Goal: Feedback & Contribution: Contribute content

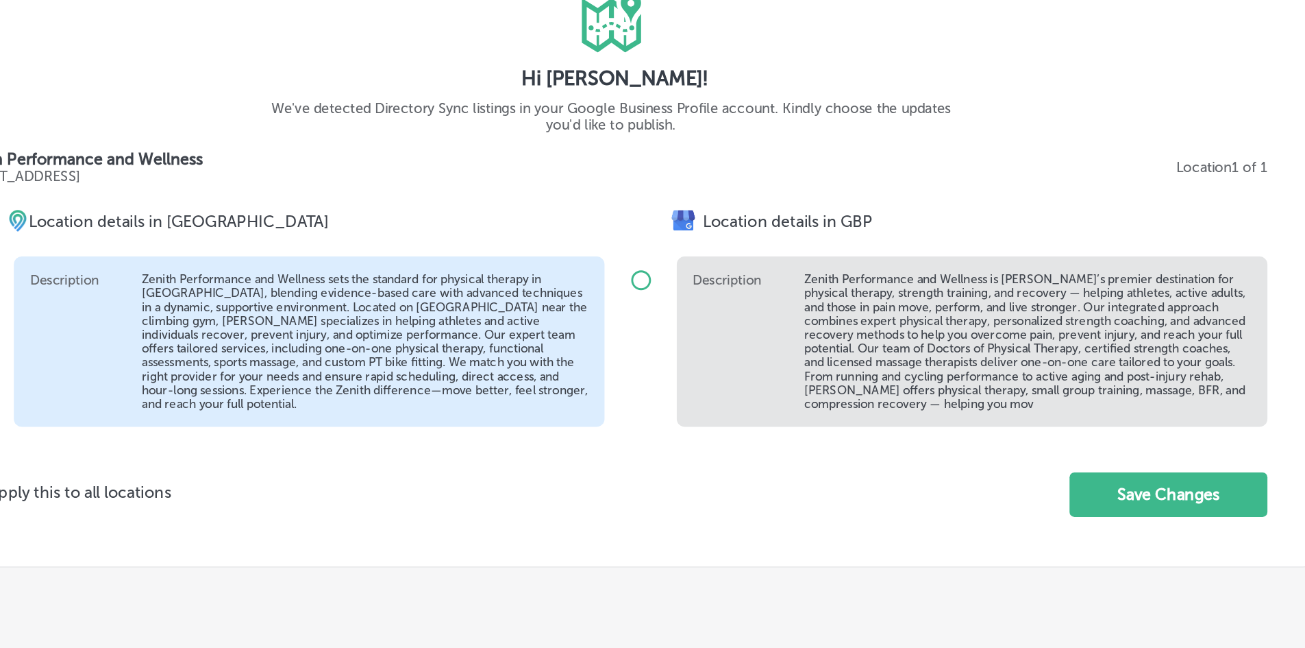
click at [663, 291] on input "radio" at bounding box center [673, 291] width 33 height 33
radio input "true"
radio input "false"
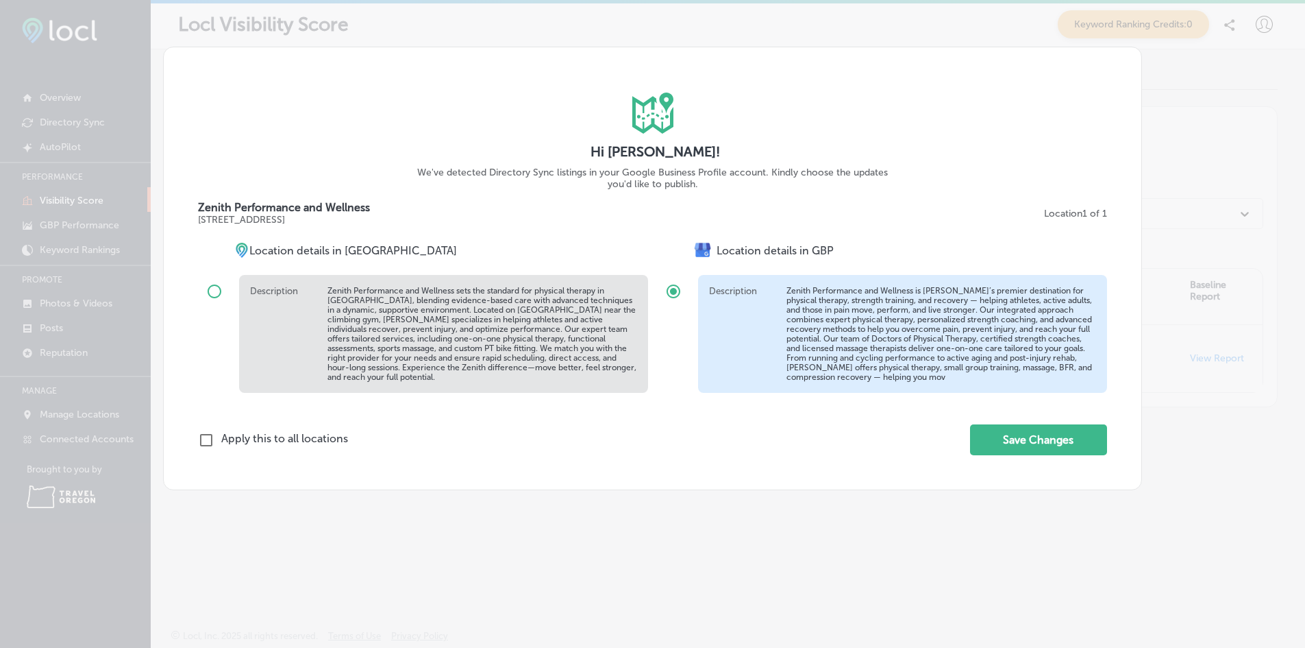
scroll to position [1, 0]
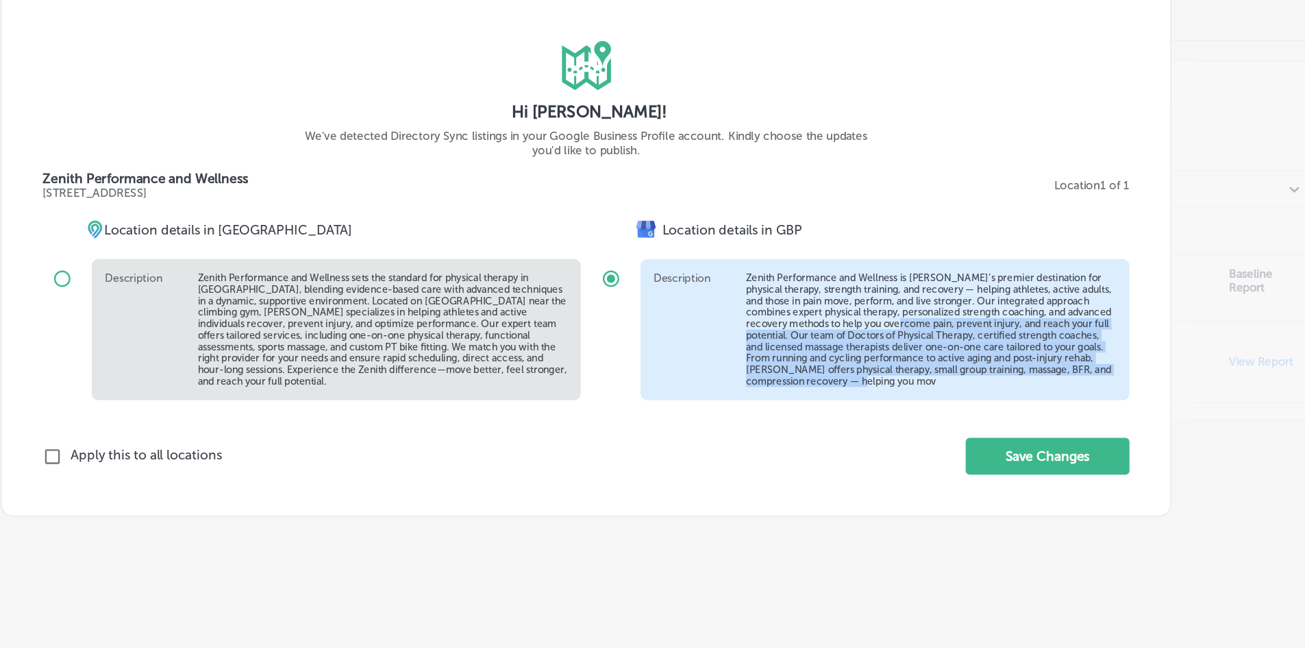
drag, startPoint x: 981, startPoint y: 331, endPoint x: 1014, endPoint y: 397, distance: 74.2
click at [1014, 397] on div "iconmonstr-map-5 copy 2 Created with Sketch. Hi James Wellington! We've detecte…" at bounding box center [652, 268] width 979 height 443
click at [1038, 340] on p "Zenith Performance and Wellness is Eugene’s premier destination for physical th…" at bounding box center [942, 334] width 310 height 96
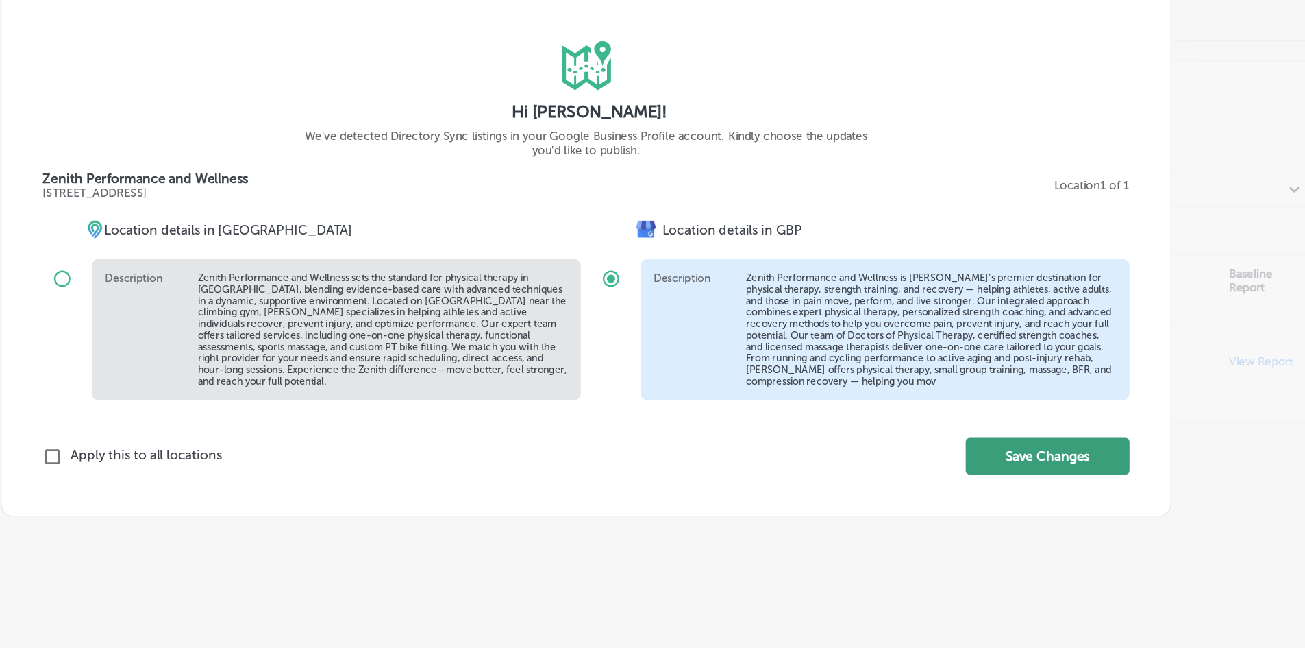
click at [1015, 439] on button "Save Changes" at bounding box center [1038, 439] width 137 height 31
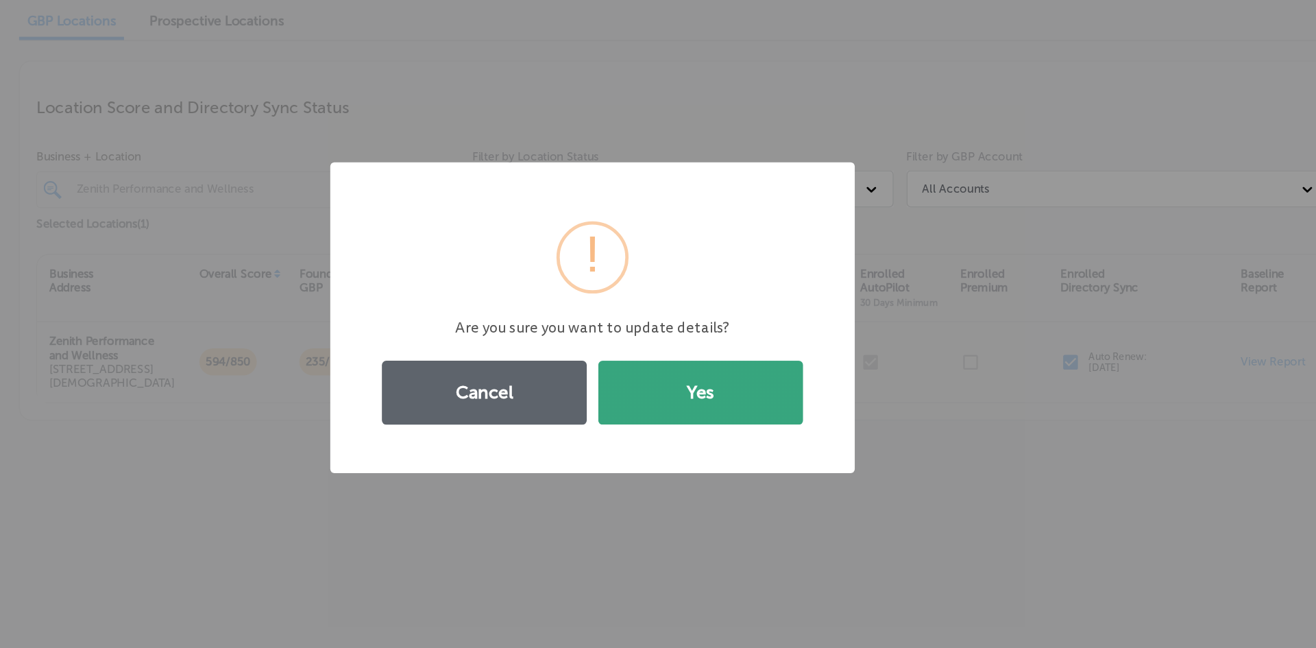
click at [778, 384] on button "Yes" at bounding box center [748, 386] width 171 height 53
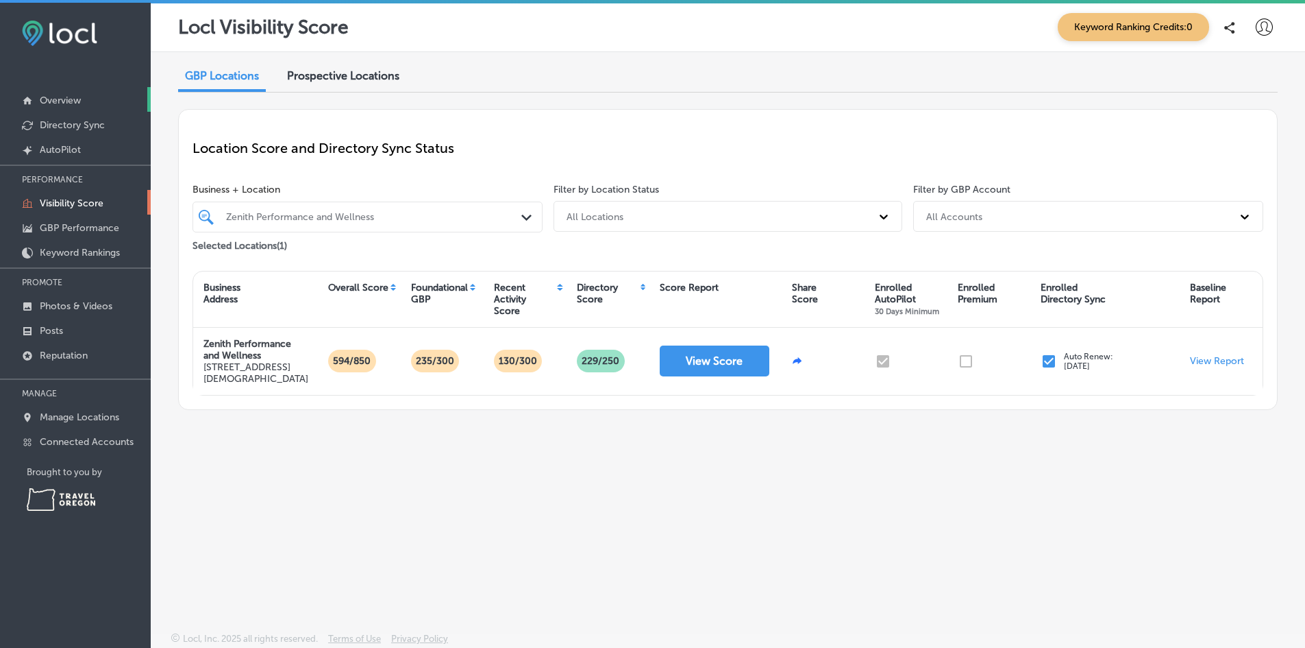
click at [77, 96] on p "Overview" at bounding box center [60, 101] width 41 height 12
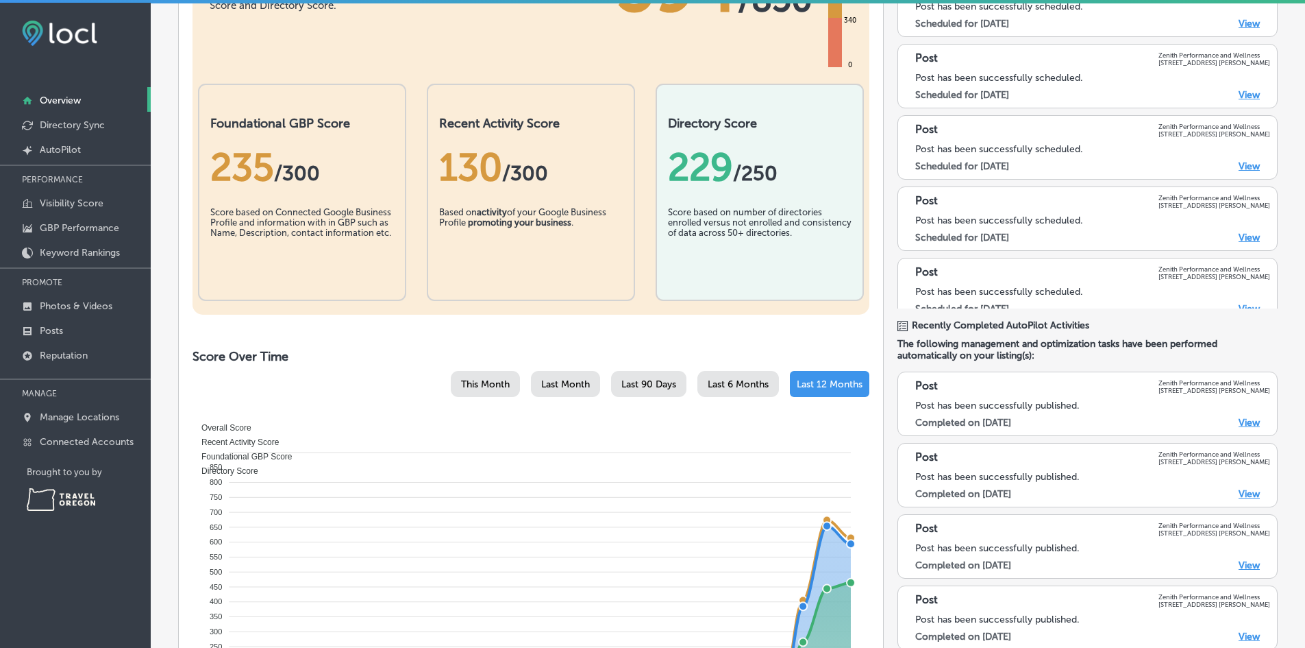
scroll to position [351, 0]
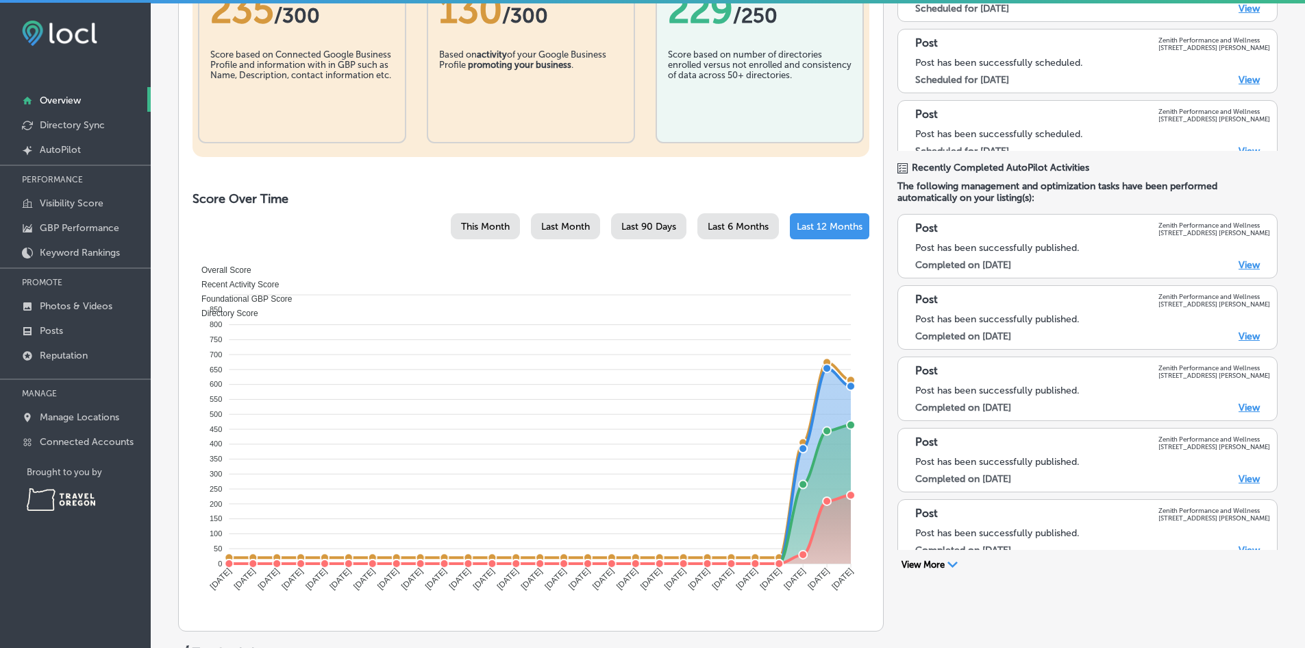
click at [567, 230] on span "Last Month" at bounding box center [565, 227] width 49 height 12
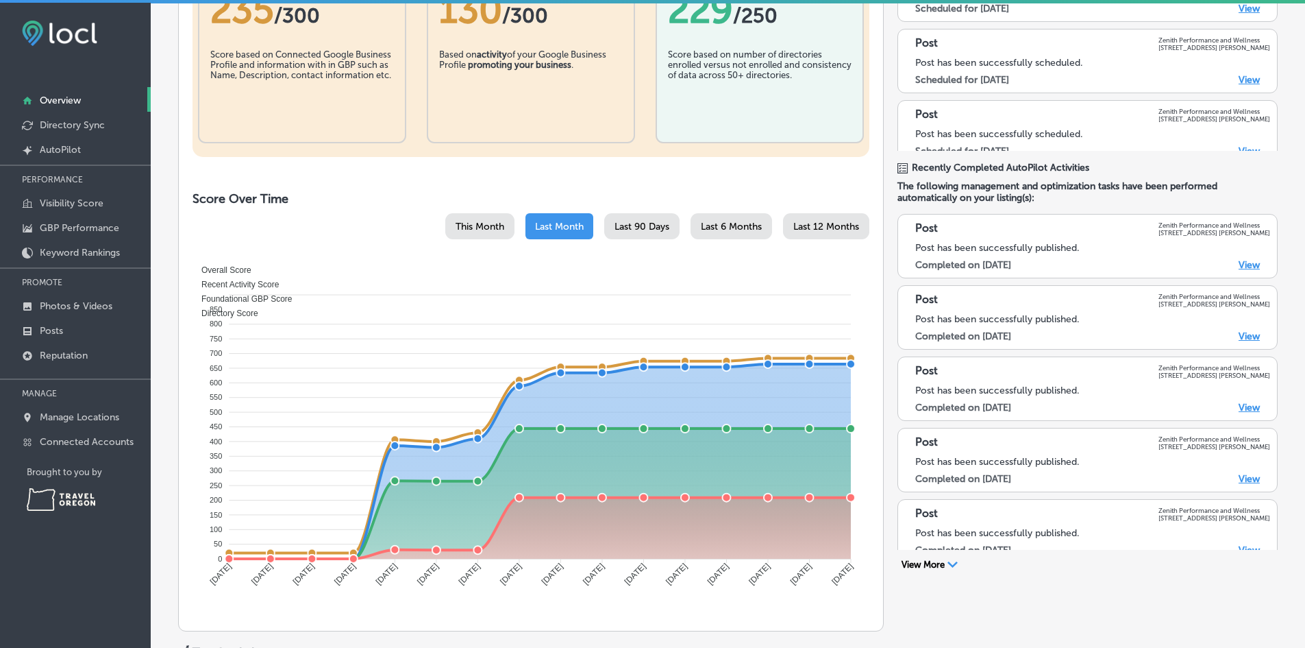
click at [632, 226] on span "Last 90 Days" at bounding box center [642, 227] width 55 height 12
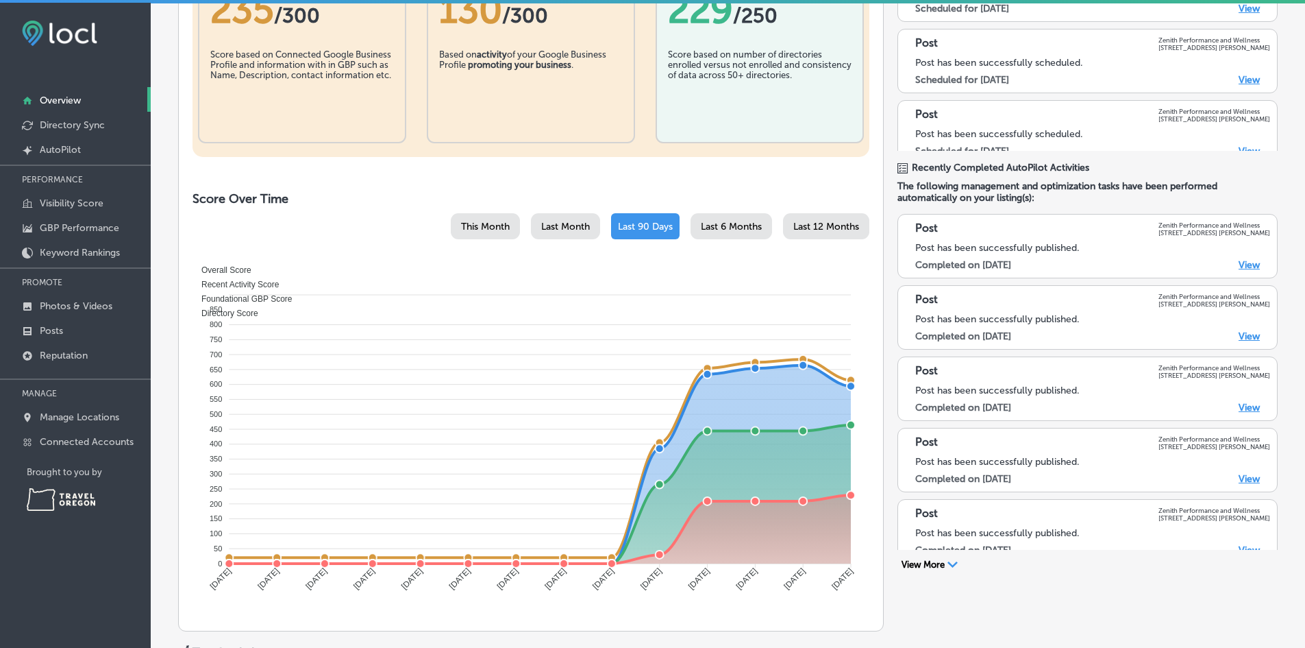
click at [561, 221] on span "Last Month" at bounding box center [565, 227] width 49 height 12
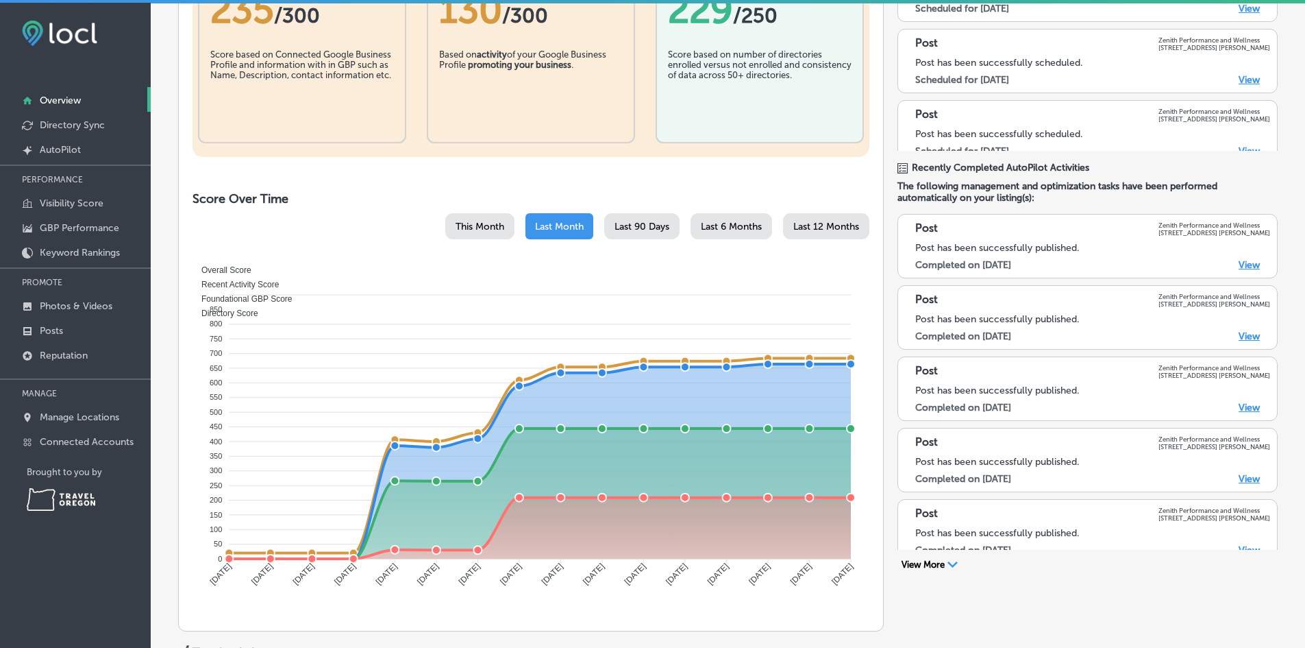
click at [474, 228] on span "This Month" at bounding box center [480, 227] width 49 height 12
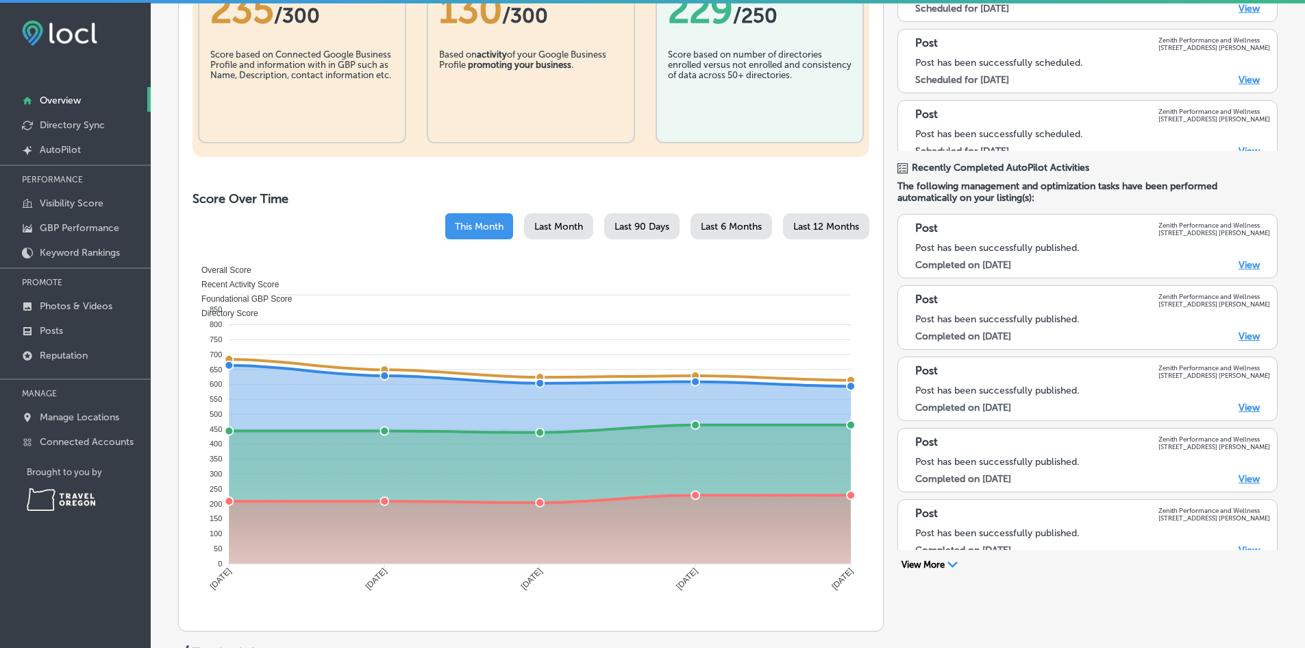
click at [627, 229] on span "Last 90 Days" at bounding box center [642, 227] width 55 height 12
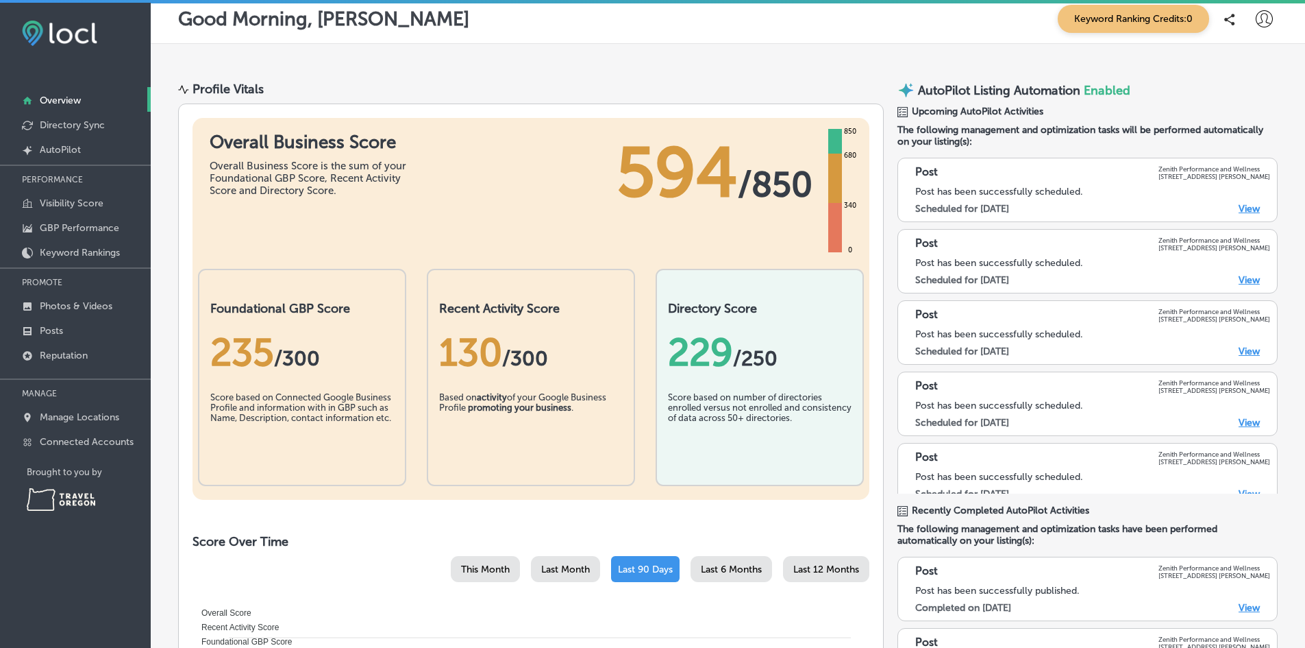
scroll to position [0, 0]
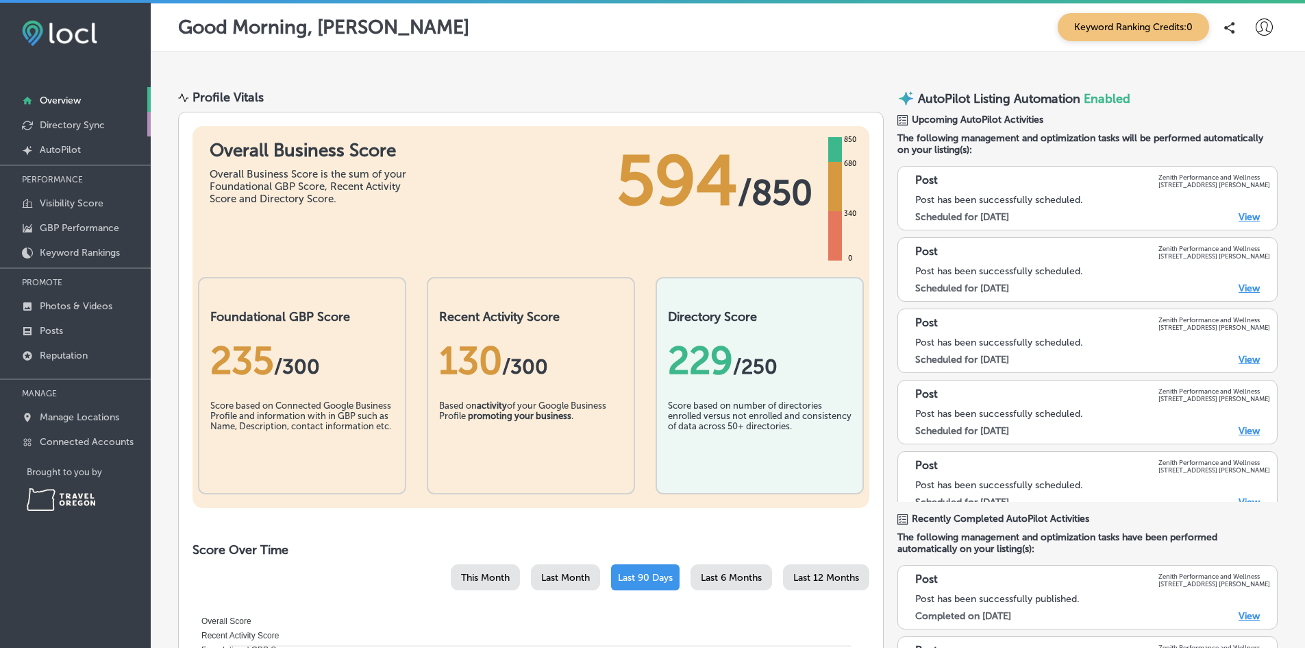
click at [66, 130] on p "Directory Sync" at bounding box center [72, 125] width 65 height 12
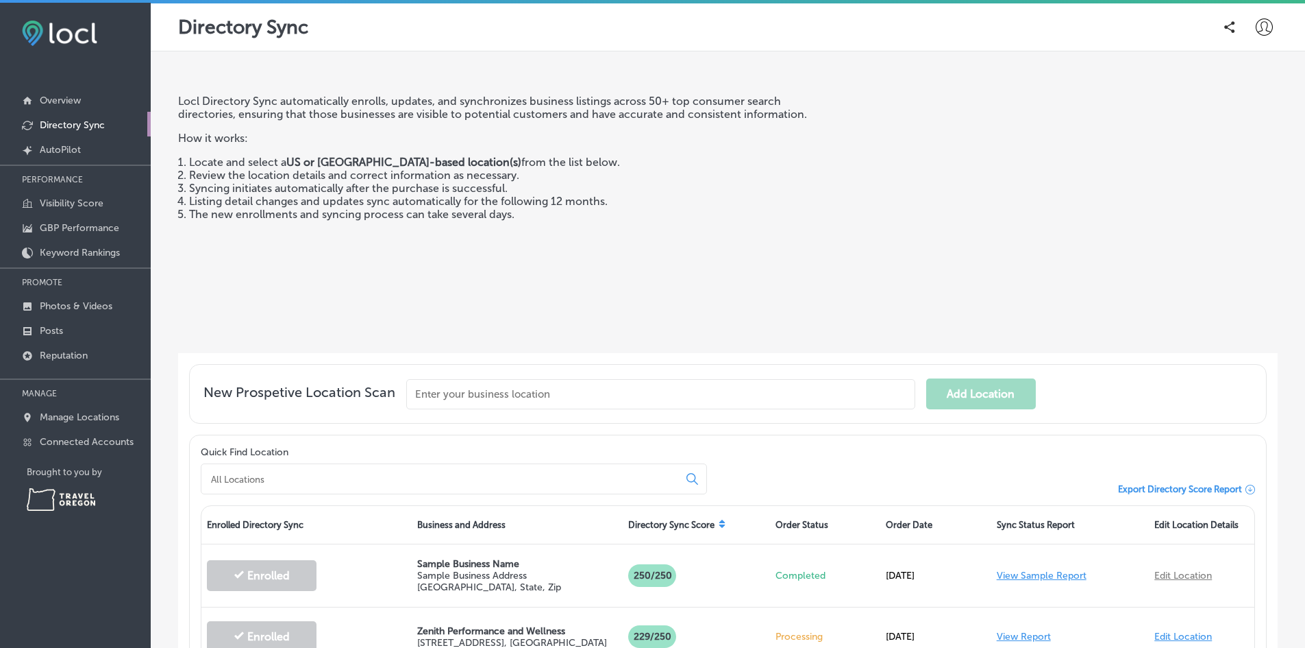
scroll to position [130, 0]
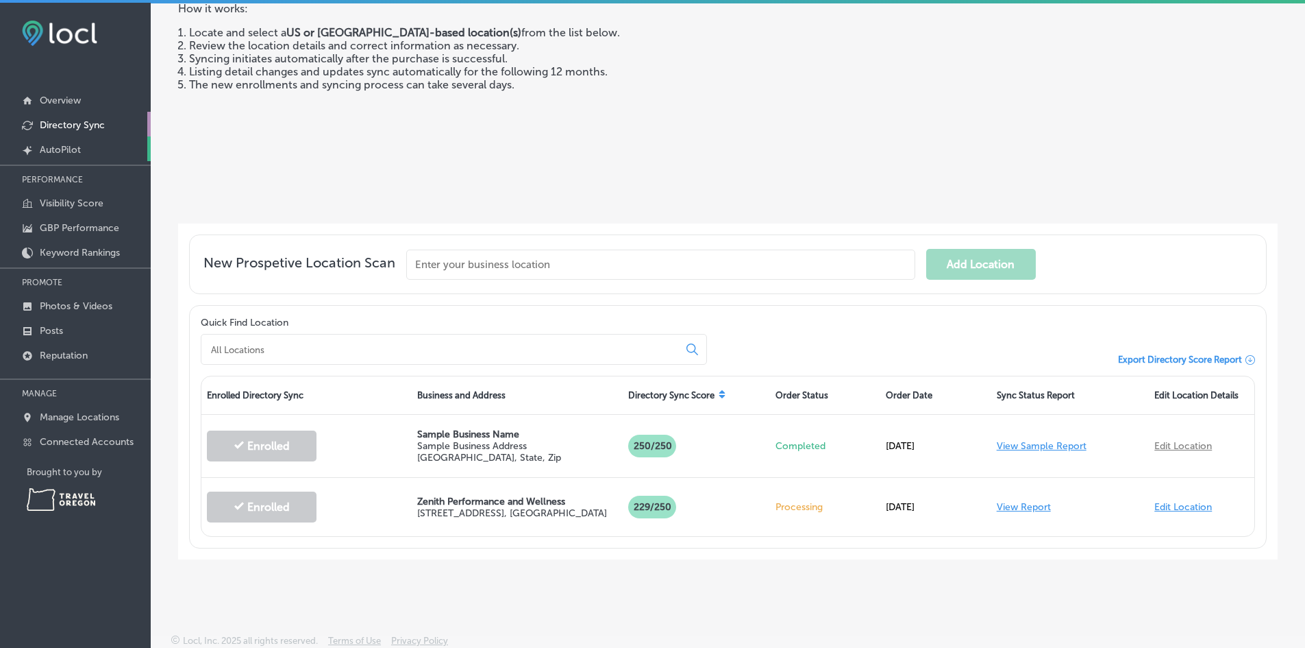
click at [60, 151] on p "AutoPilot" at bounding box center [60, 150] width 41 height 12
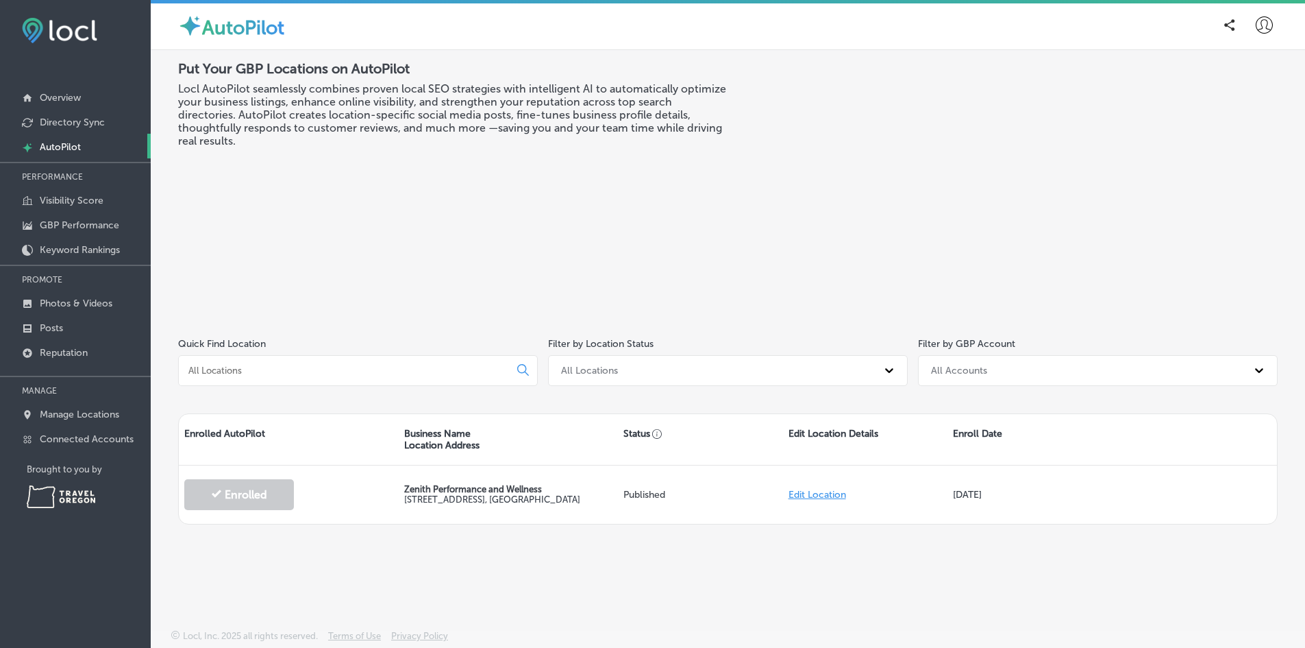
scroll to position [3, 0]
click at [61, 198] on p "Visibility Score" at bounding box center [72, 201] width 64 height 12
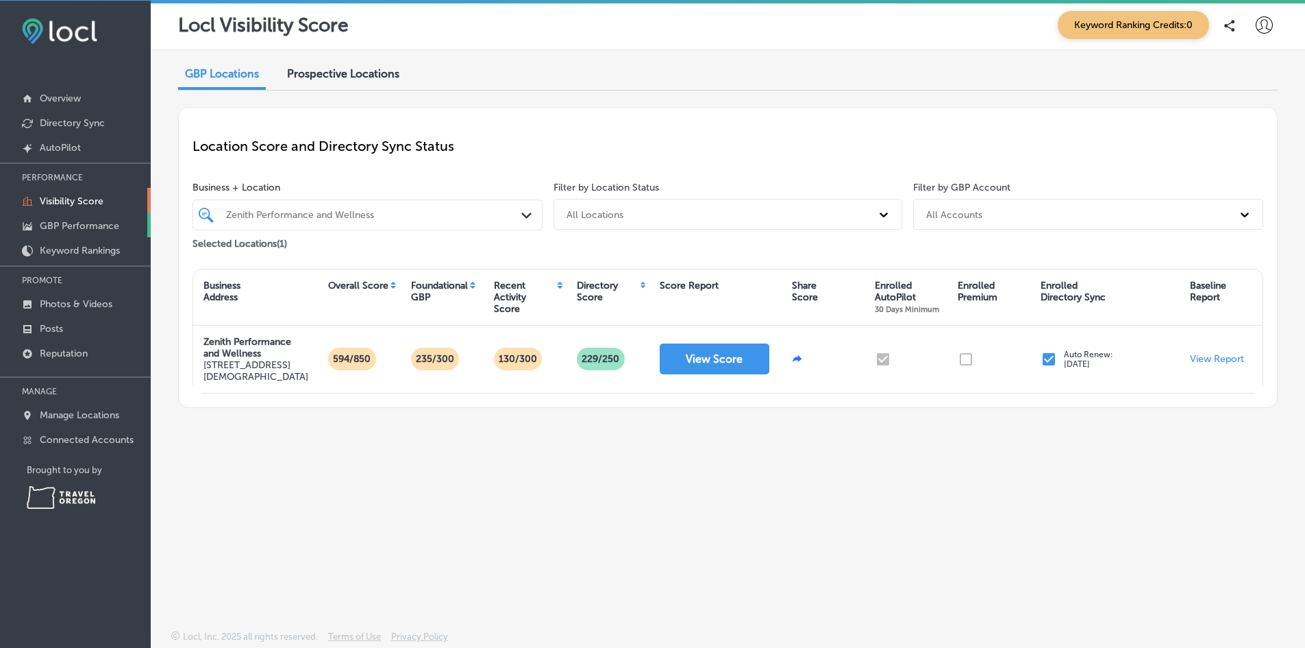
click at [38, 221] on link "GBP Performance" at bounding box center [75, 224] width 151 height 25
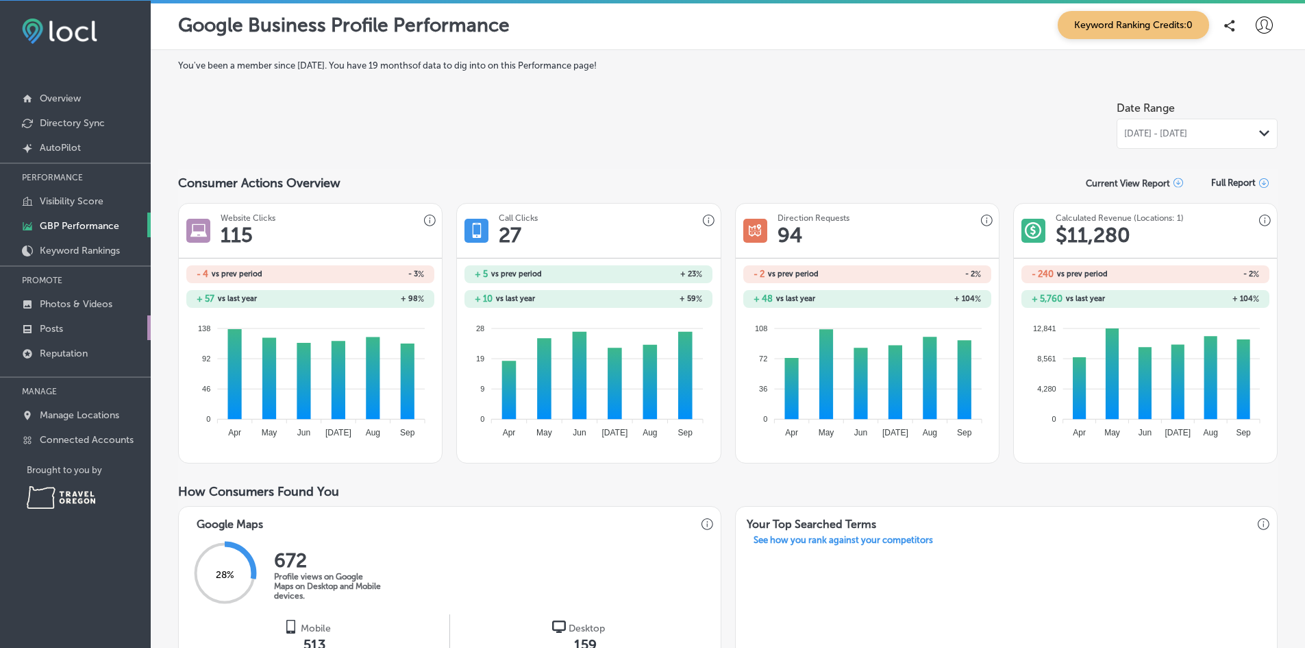
click at [47, 328] on p "Posts" at bounding box center [51, 329] width 23 height 12
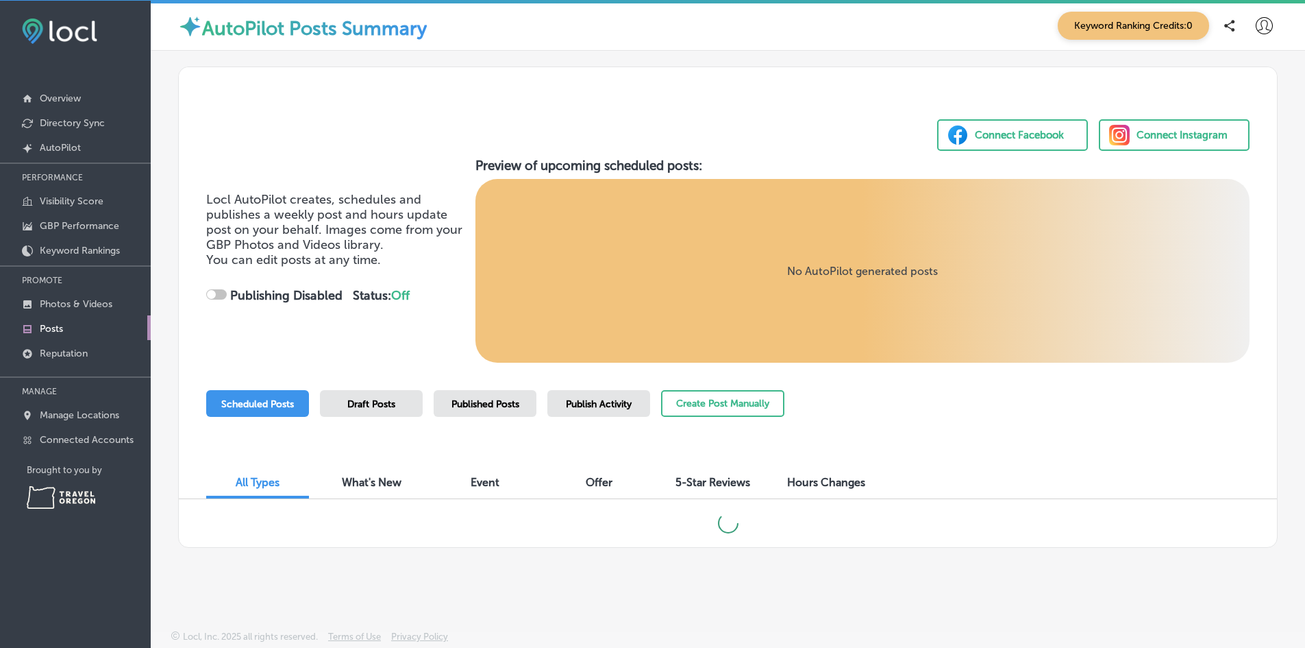
scroll to position [3, 0]
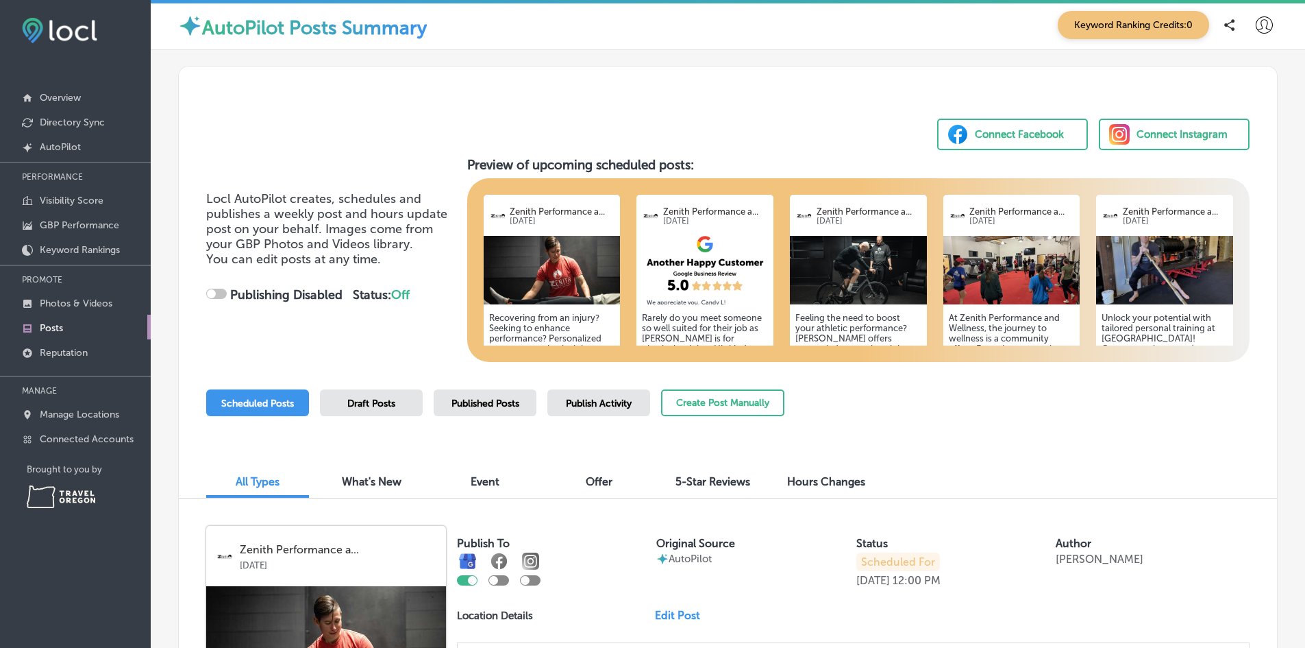
checkbox input "true"
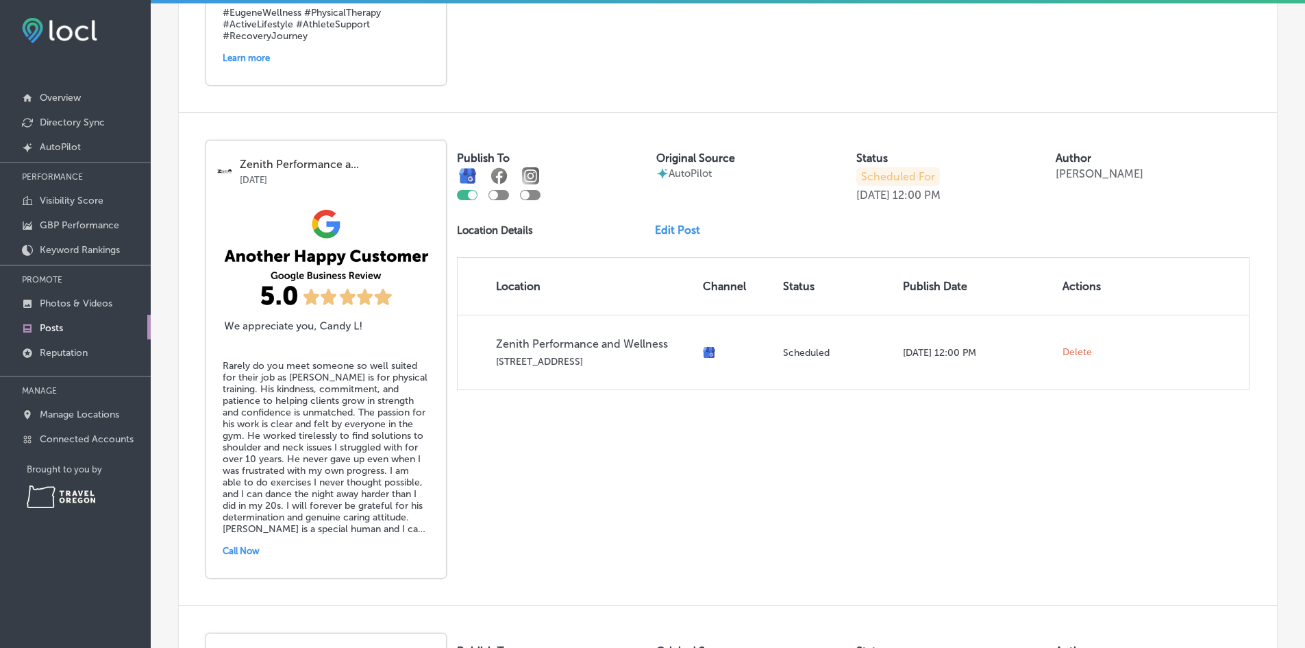
scroll to position [832, 0]
click at [674, 232] on link "Edit Post" at bounding box center [683, 229] width 56 height 13
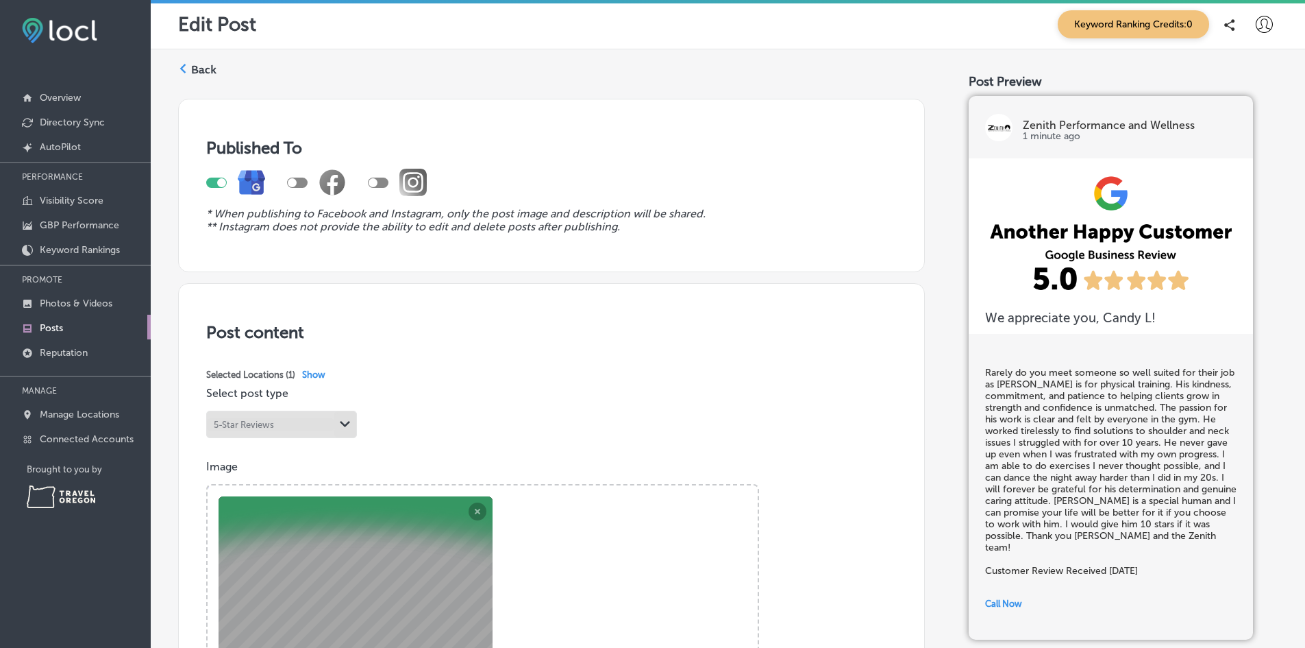
scroll to position [193, 0]
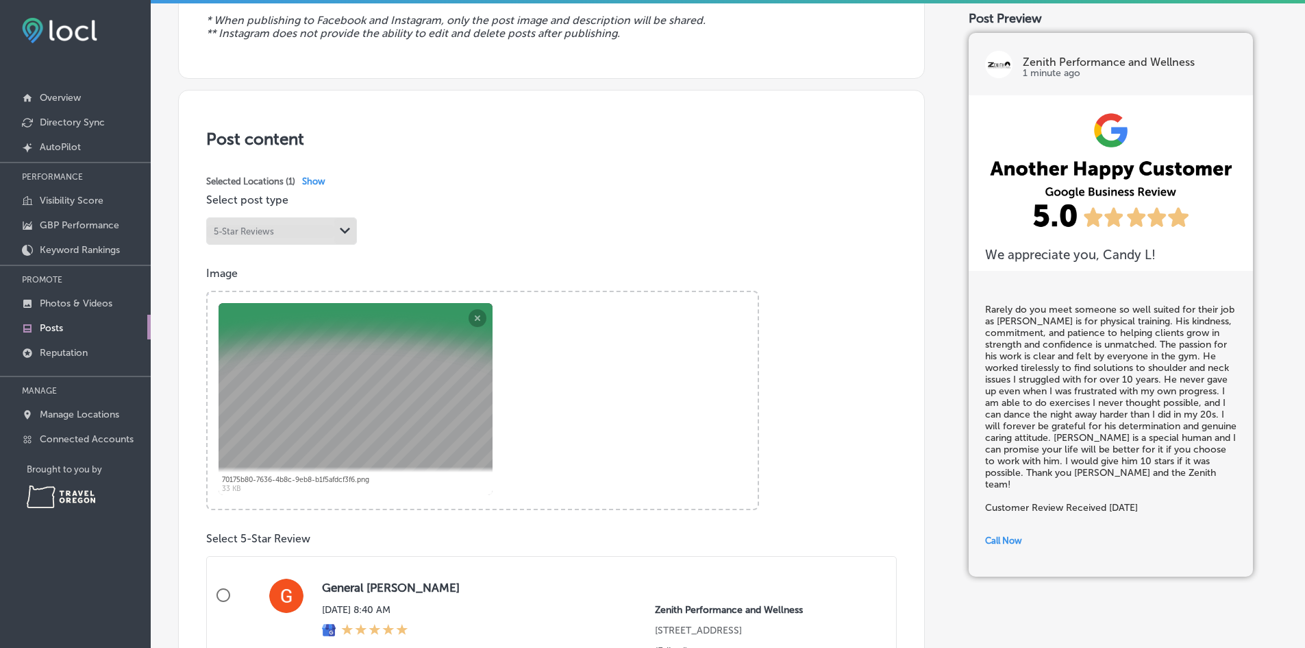
click at [476, 312] on div "Powered by PQINA Browse Or drag and drop a photo 70175b80-7636-4b8c-9eb8-b1f5af…" at bounding box center [482, 400] width 553 height 219
click at [477, 316] on div "Powered by PQINA Browse Or drag and drop a photo 70175b80-7636-4b8c-9eb8-b1f5af…" at bounding box center [482, 400] width 553 height 219
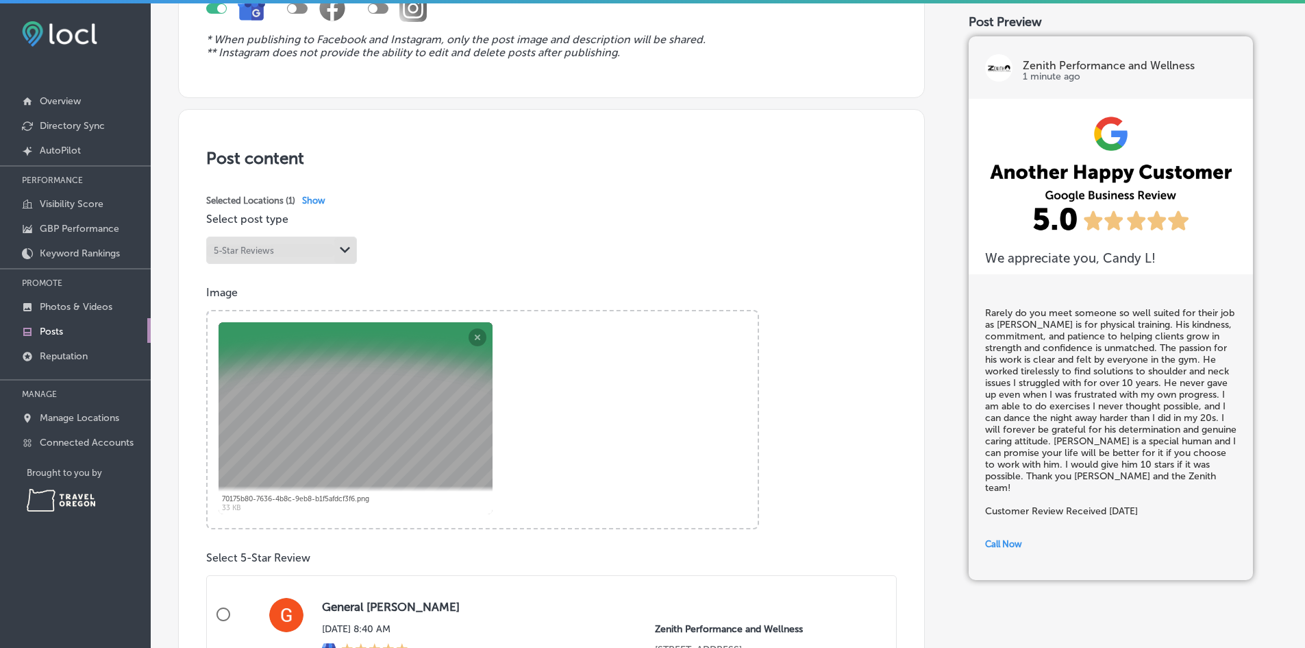
scroll to position [219, 0]
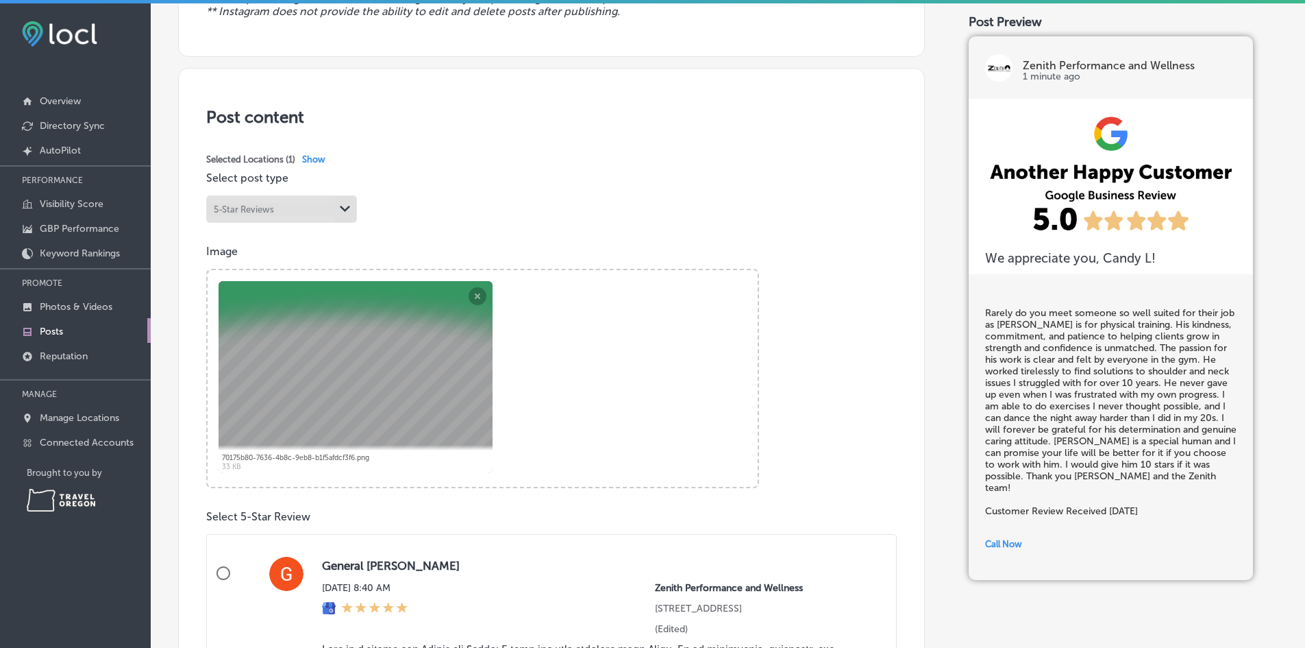
click at [553, 367] on div "Powered by PQINA Browse Or drag and drop a photo 70175b80-7636-4b8c-9eb8-b1f5af…" at bounding box center [482, 378] width 553 height 219
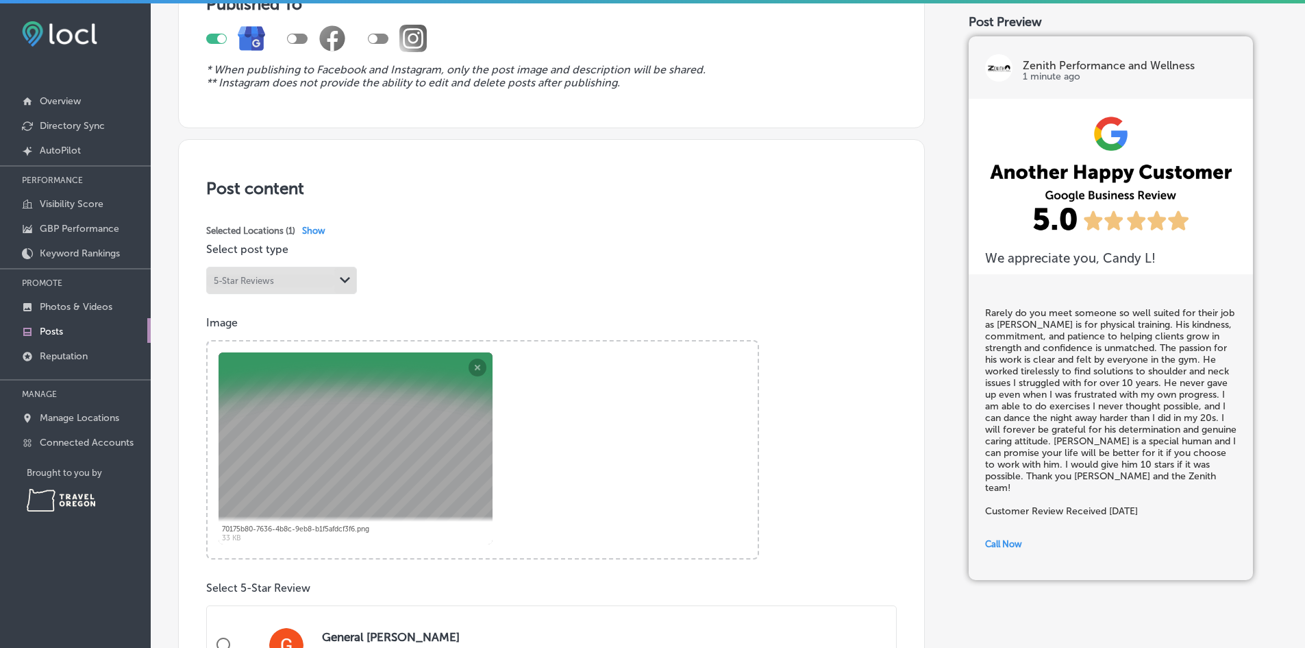
scroll to position [261, 0]
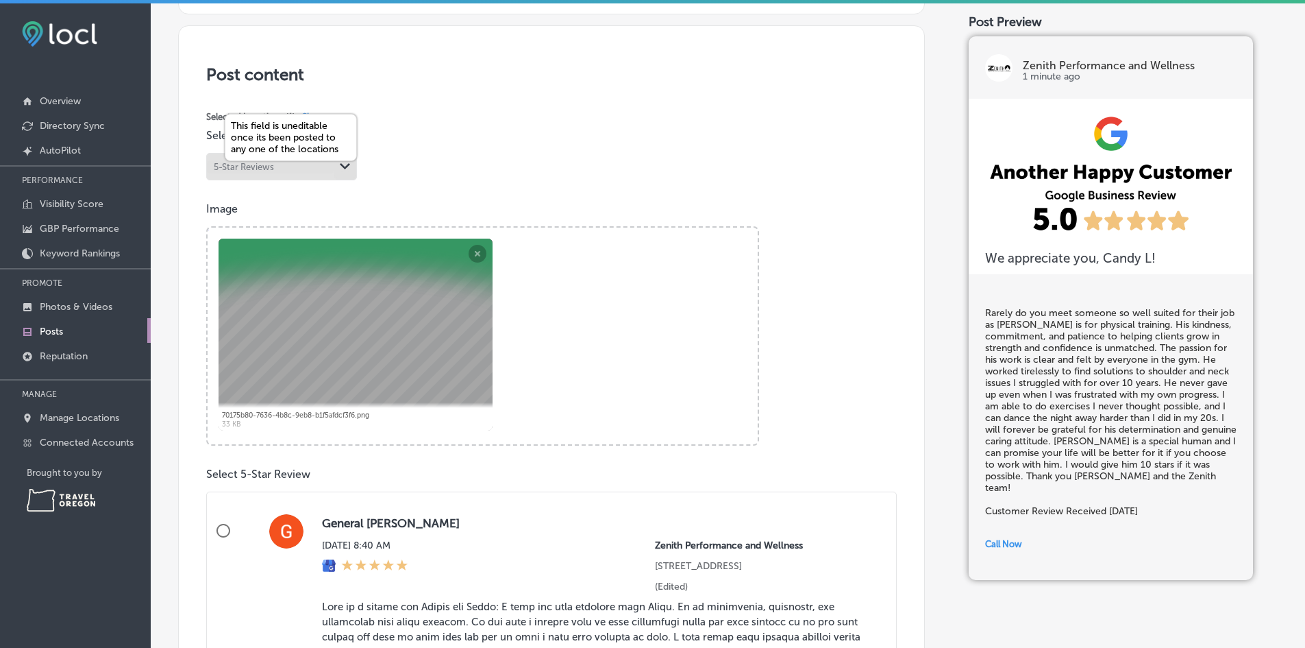
click at [339, 168] on div "Path Created with Sketch." at bounding box center [345, 167] width 22 height 22
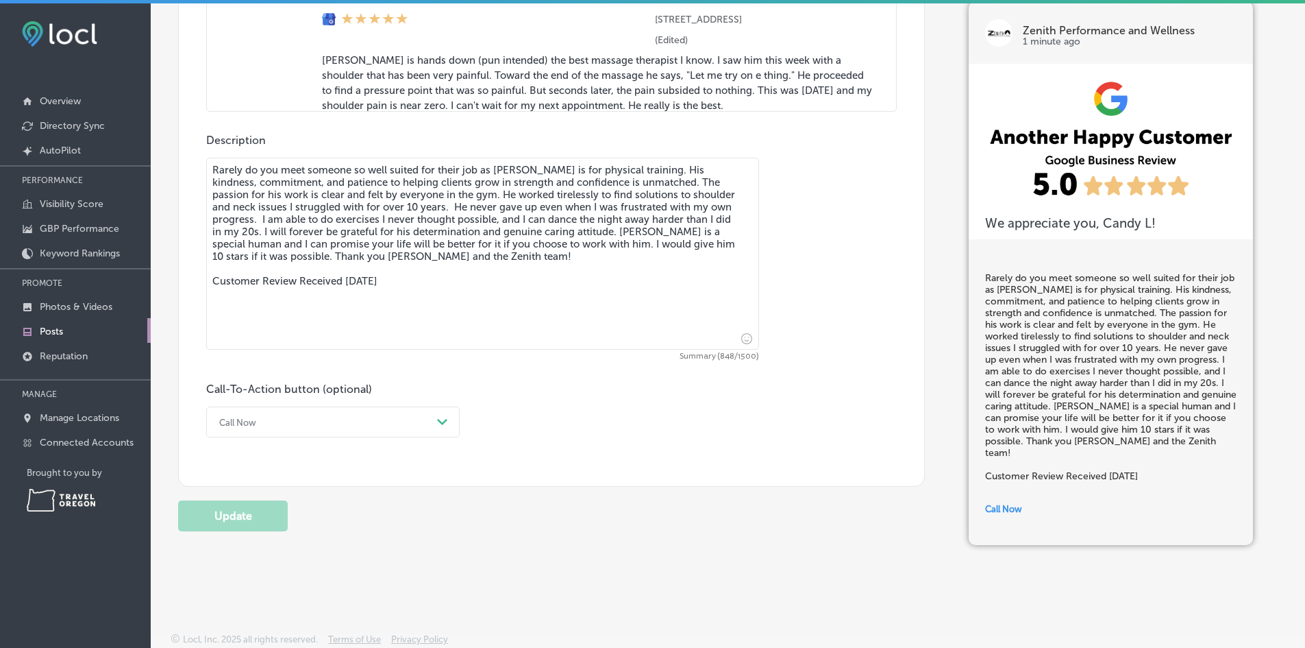
scroll to position [3, 0]
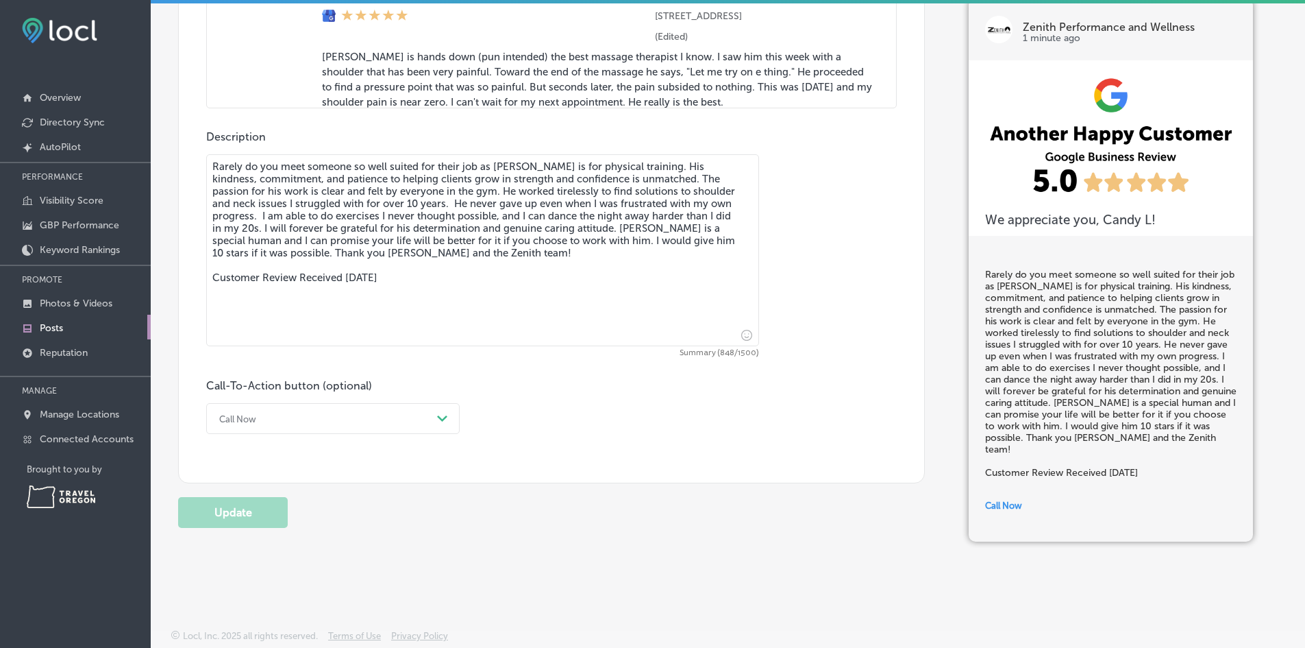
click at [299, 433] on div "Call Now Path Created with Sketch." at bounding box center [333, 418] width 254 height 31
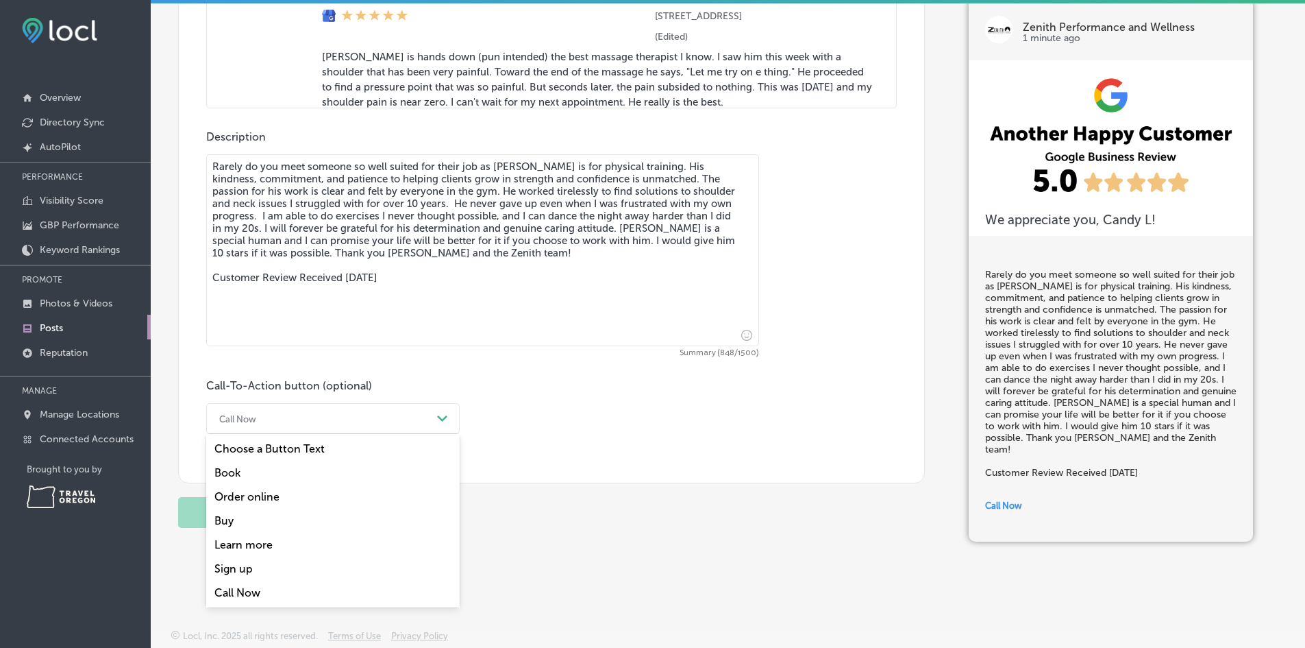
click at [222, 468] on div "Book" at bounding box center [333, 473] width 254 height 24
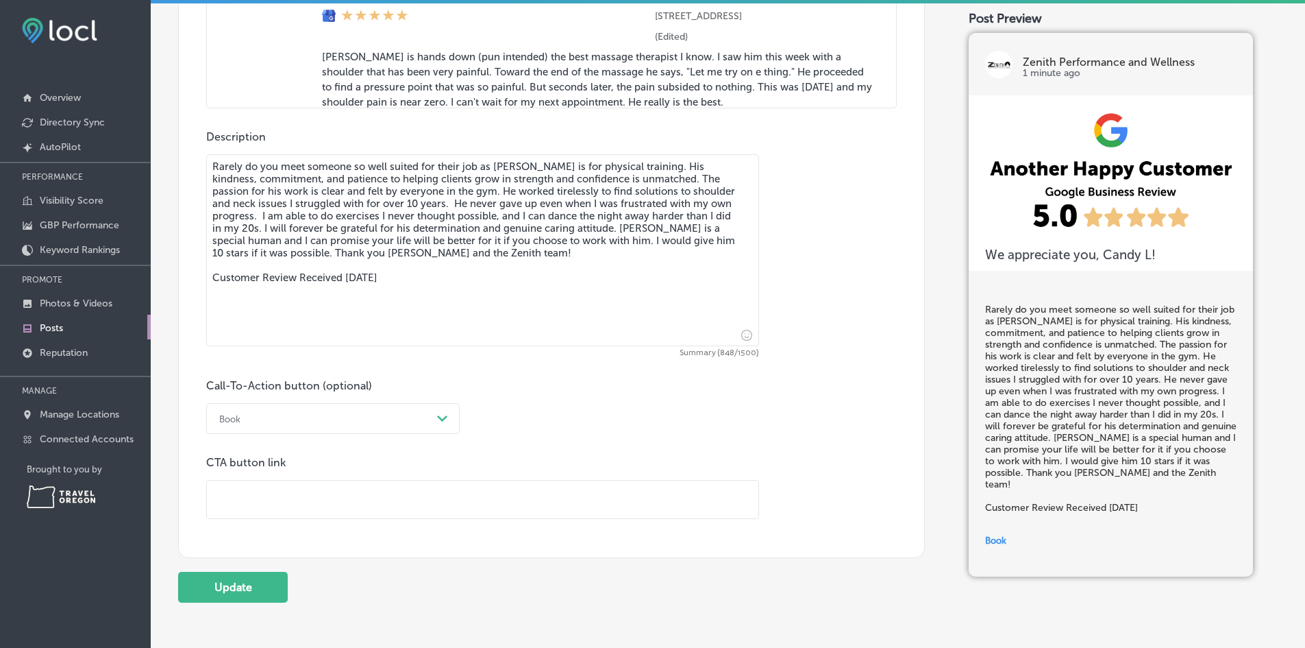
click at [267, 495] on input "text" at bounding box center [483, 499] width 552 height 38
click at [255, 429] on div "Book Path Created with Sketch." at bounding box center [333, 418] width 254 height 31
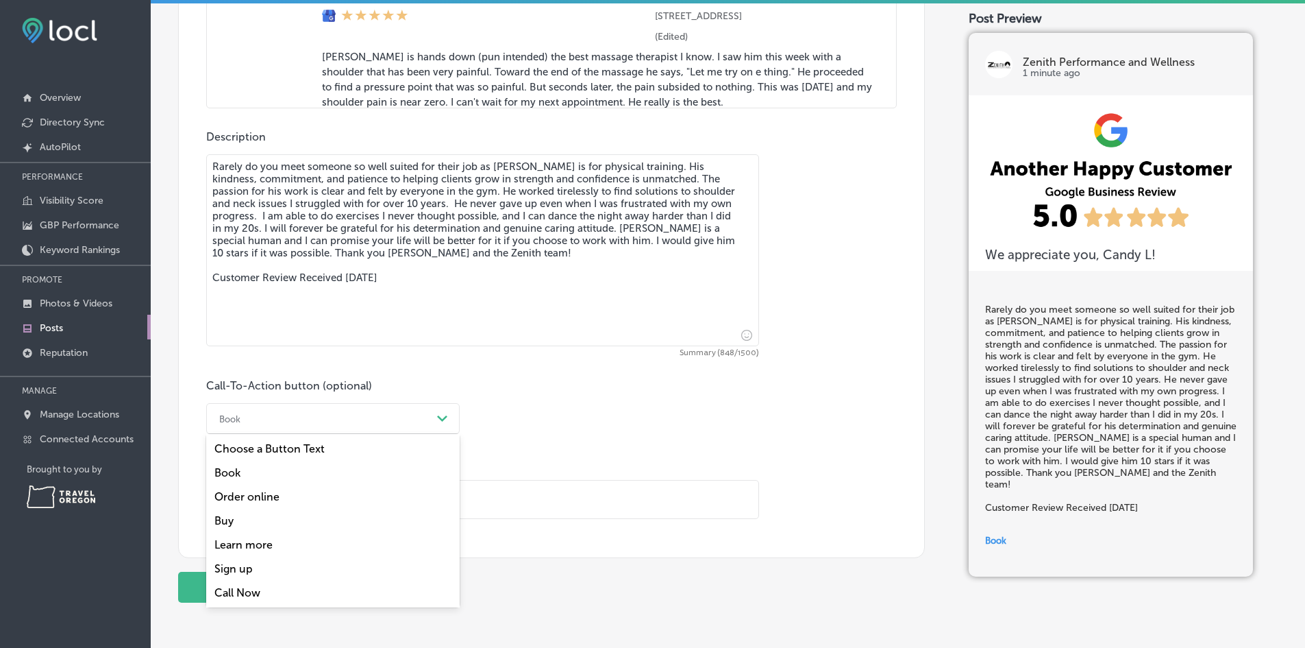
click at [273, 569] on div "Sign up" at bounding box center [333, 568] width 254 height 24
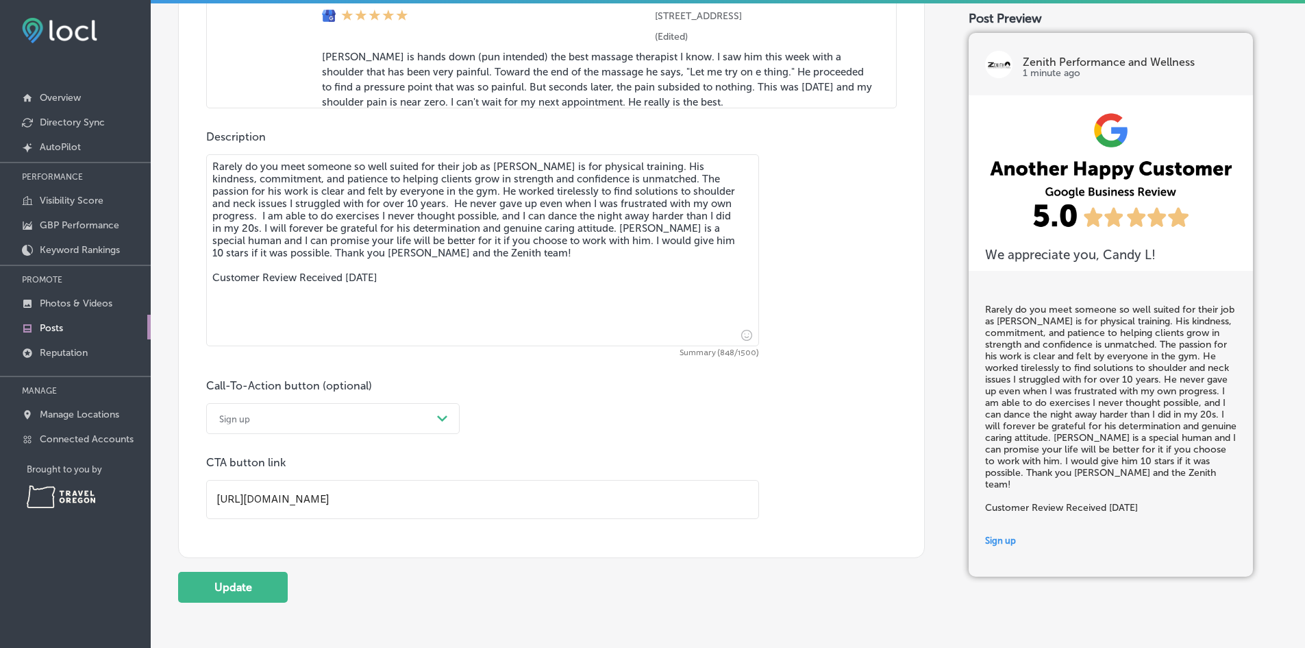
drag, startPoint x: 469, startPoint y: 499, endPoint x: 352, endPoint y: 488, distance: 117.0
click at [352, 488] on input "[URL][DOMAIN_NAME]" at bounding box center [483, 499] width 552 height 38
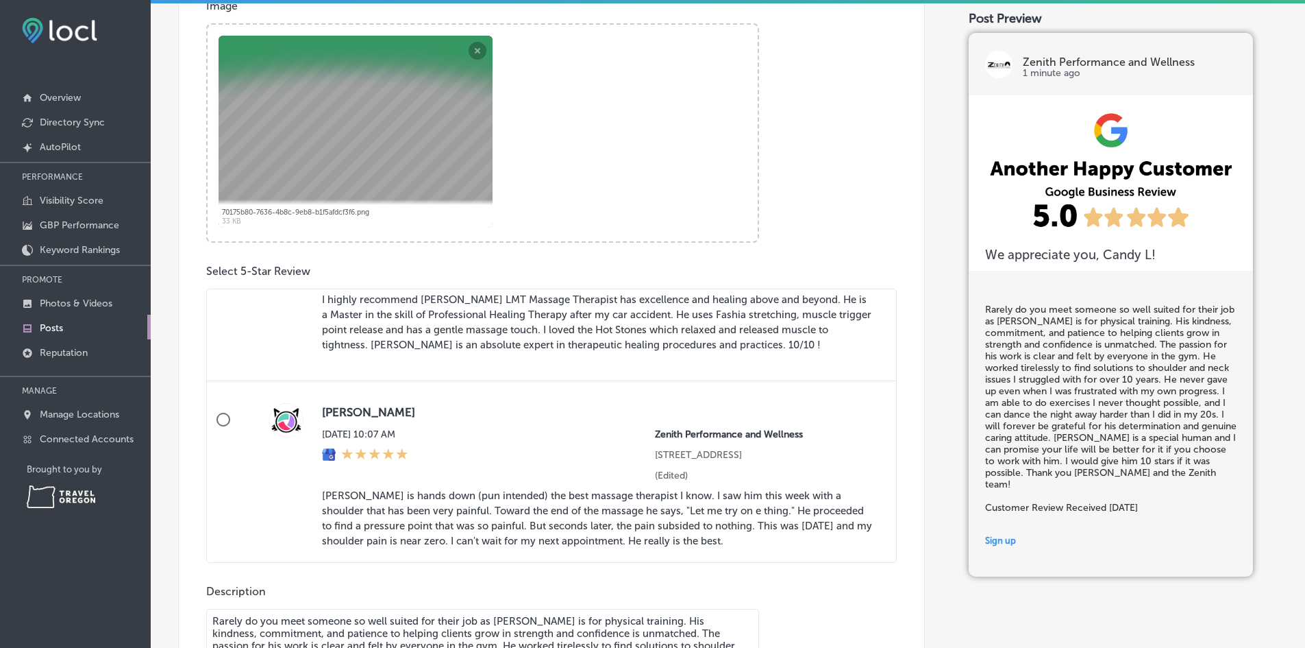
scroll to position [990, 0]
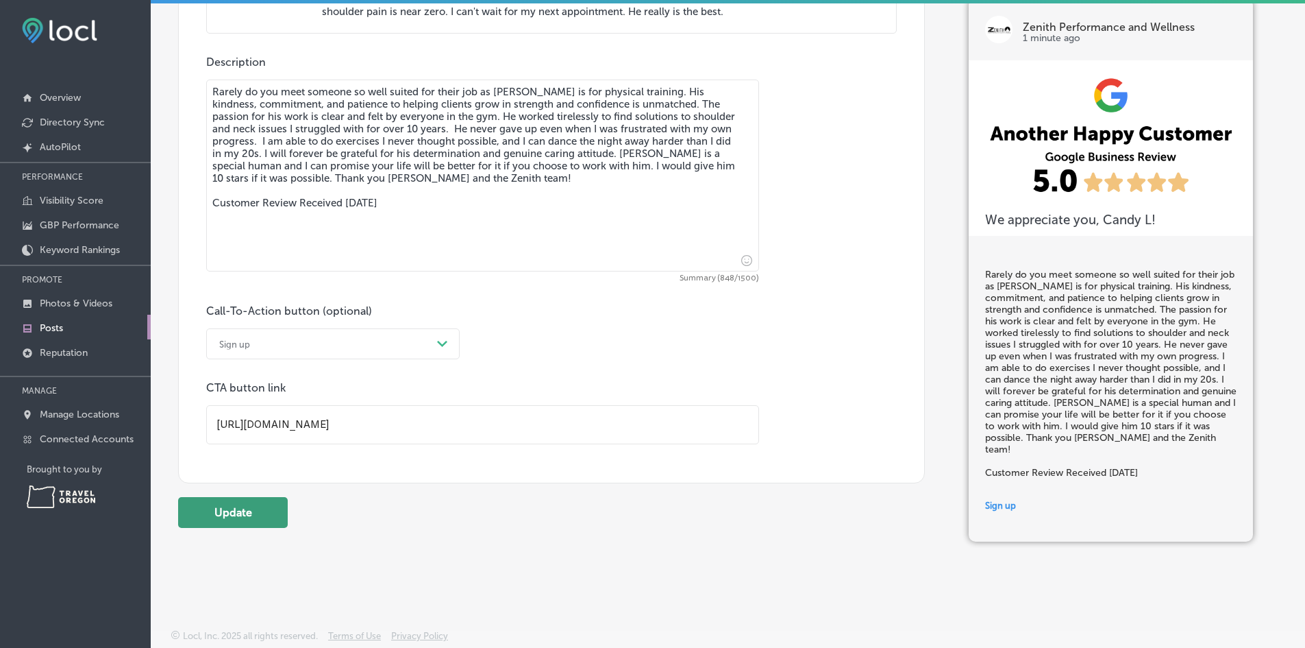
type input "[URL][DOMAIN_NAME]"
click at [204, 513] on button "Update" at bounding box center [233, 512] width 110 height 31
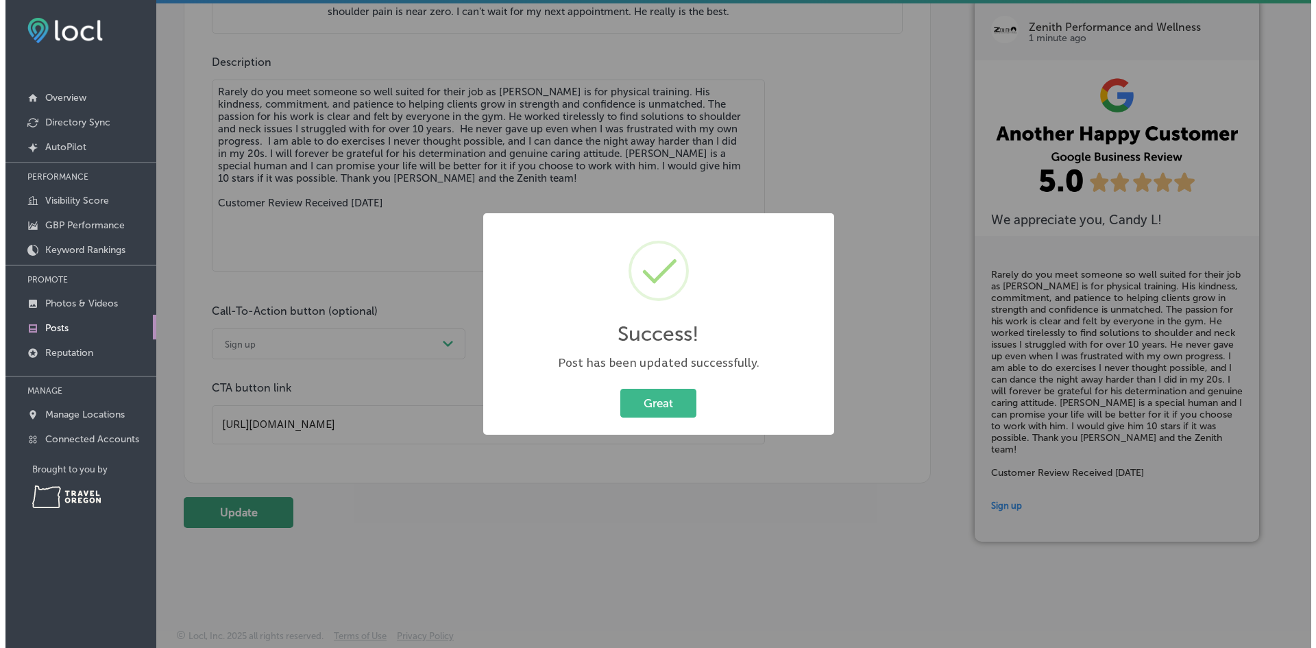
scroll to position [1466, 0]
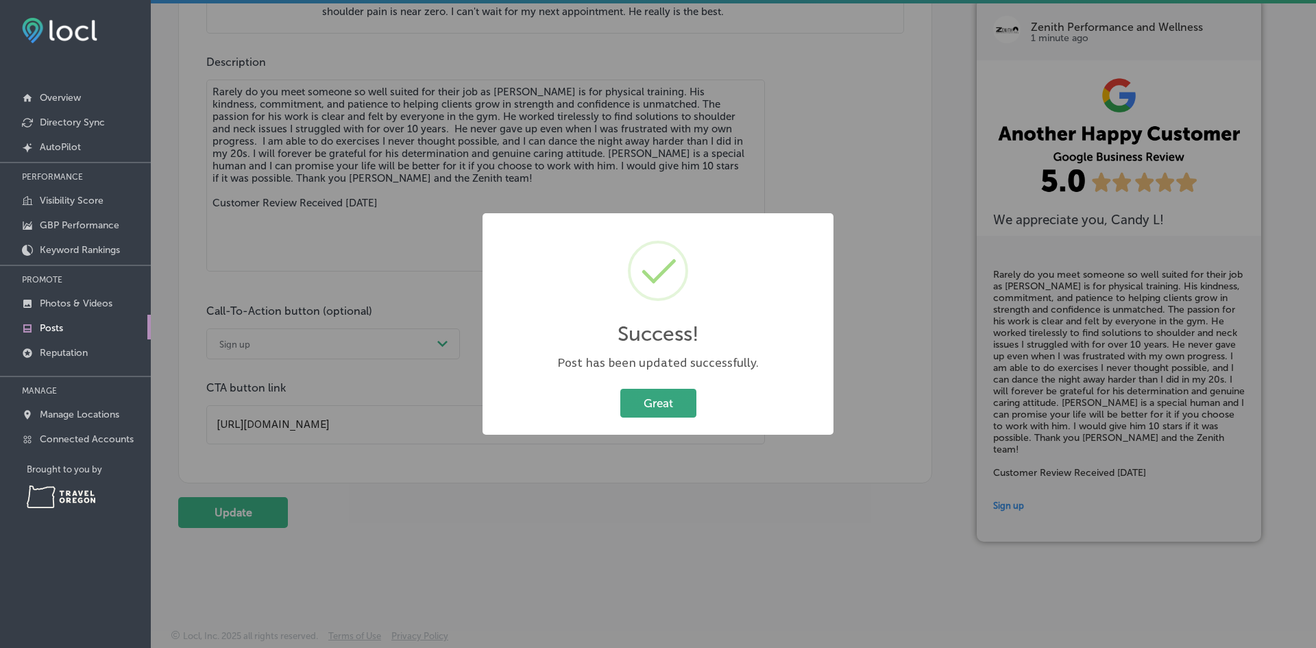
click at [675, 414] on button "Great" at bounding box center [658, 403] width 76 height 28
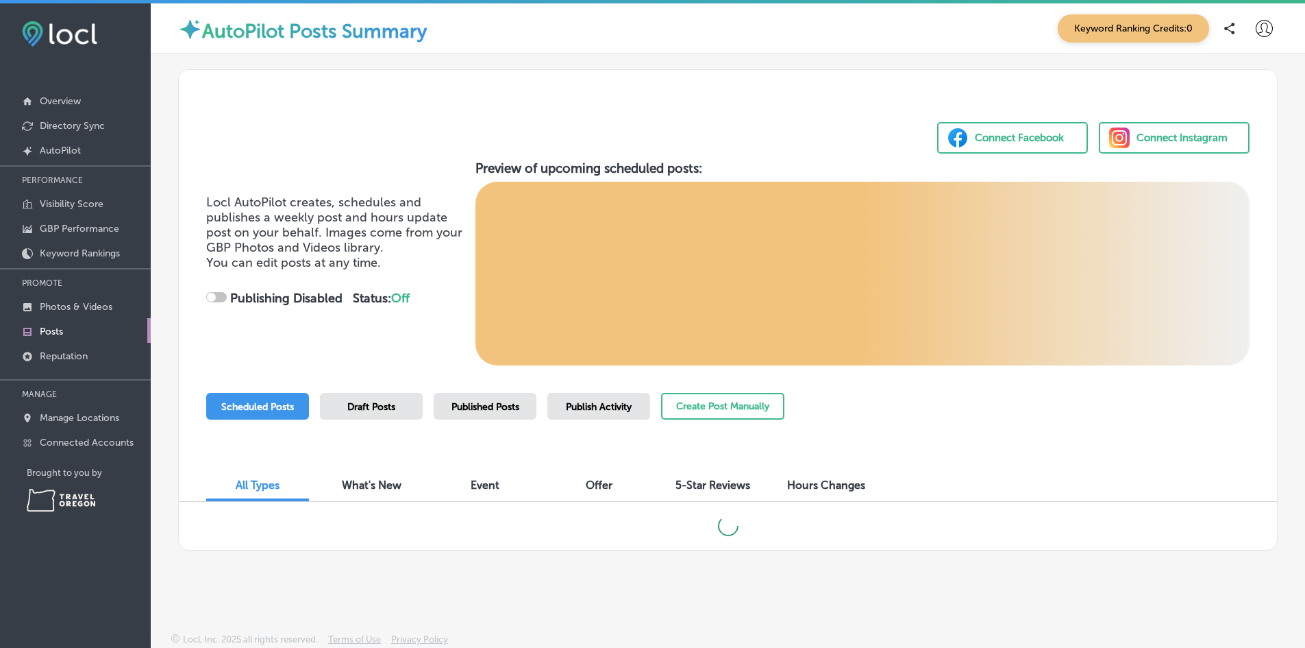
checkbox input "true"
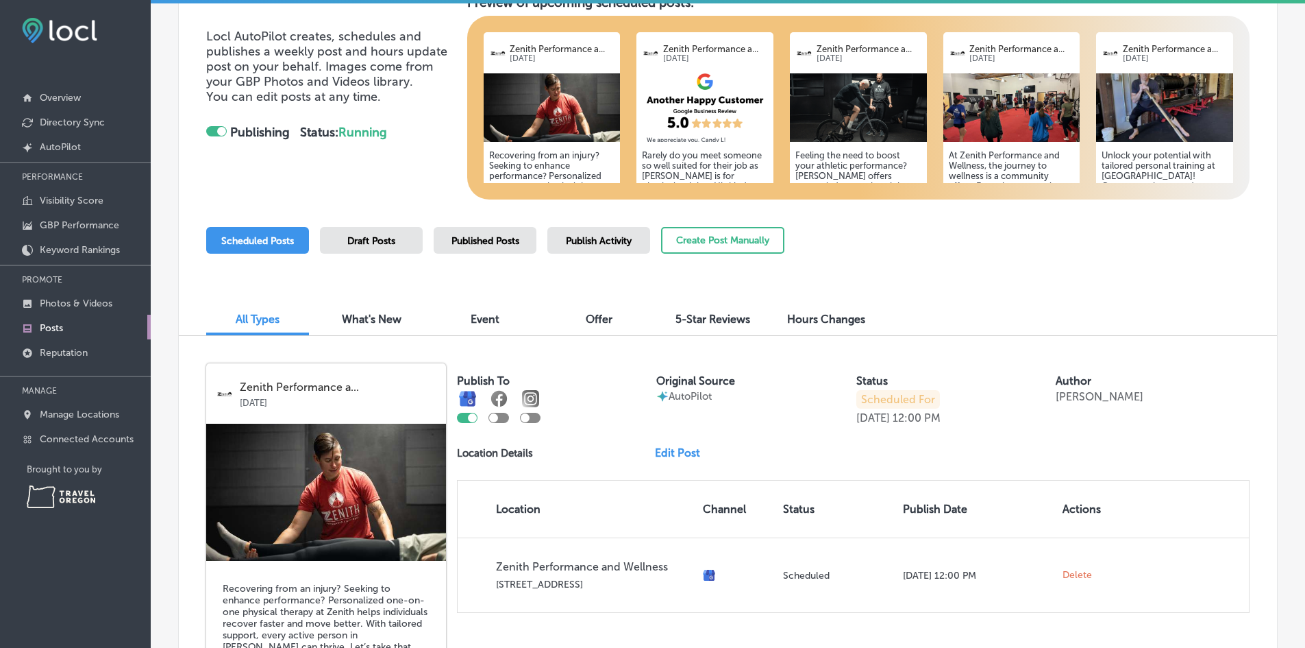
scroll to position [160, 0]
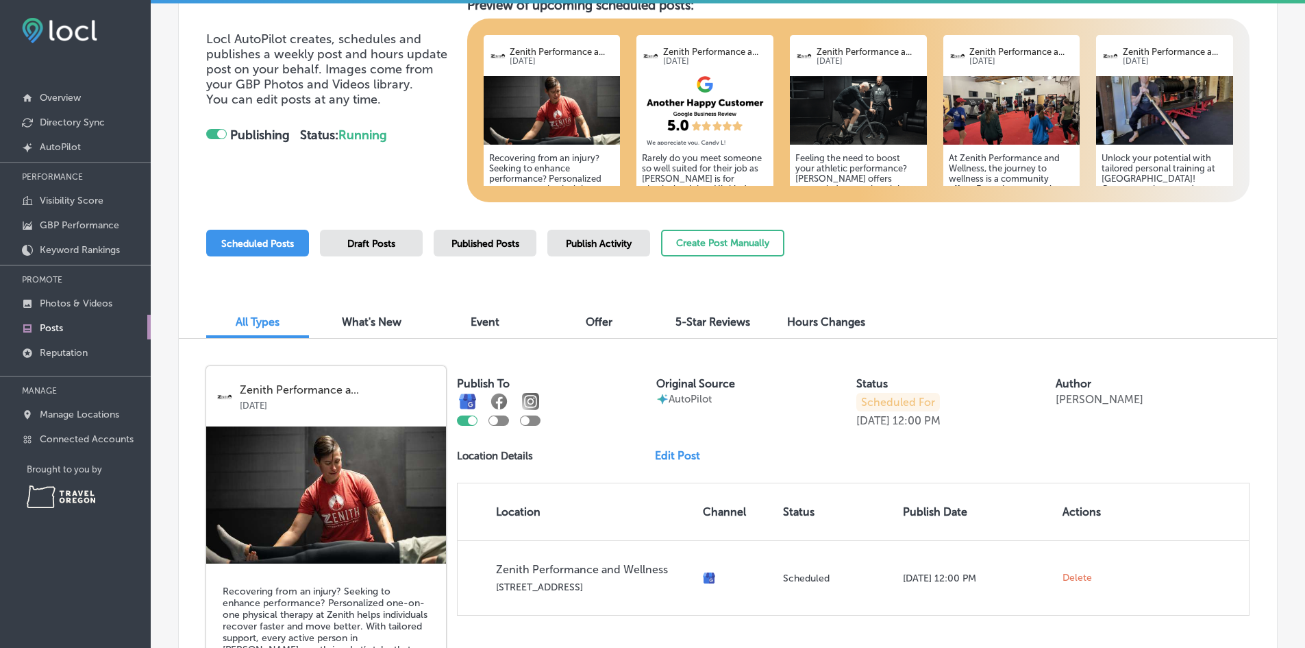
click at [481, 316] on span "Event" at bounding box center [485, 321] width 29 height 13
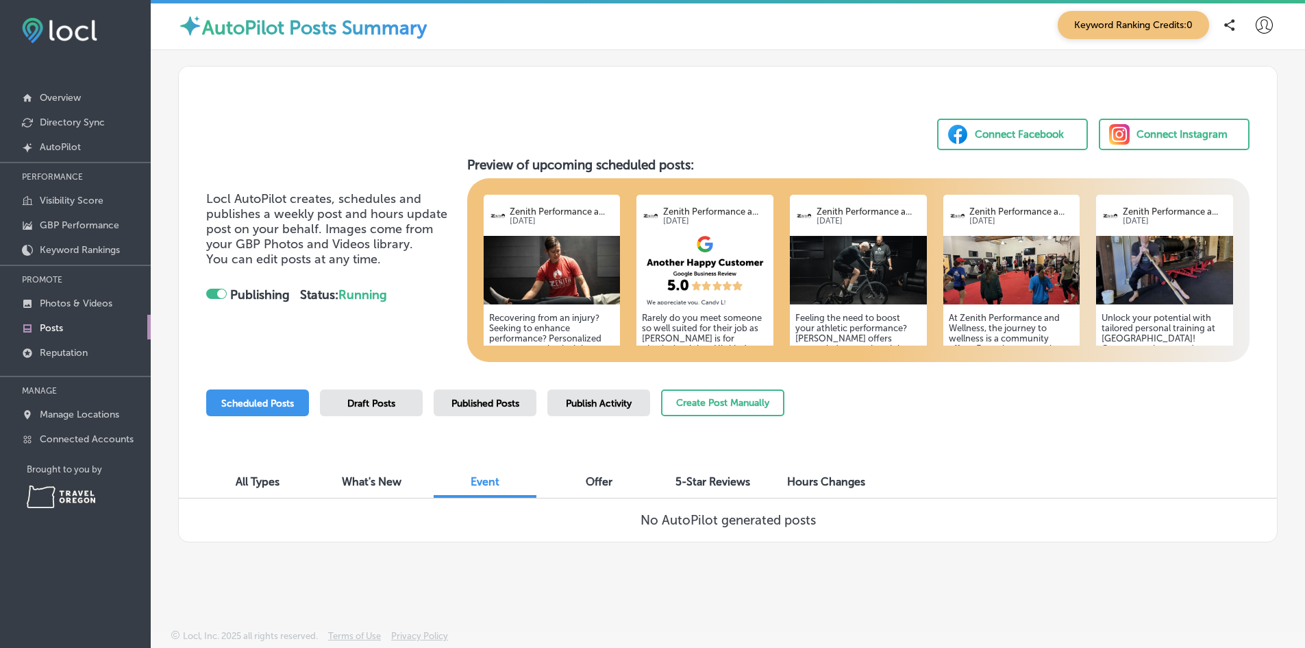
click at [599, 476] on span "Offer" at bounding box center [599, 481] width 27 height 13
click at [712, 407] on button "Create Post Manually" at bounding box center [722, 402] width 123 height 27
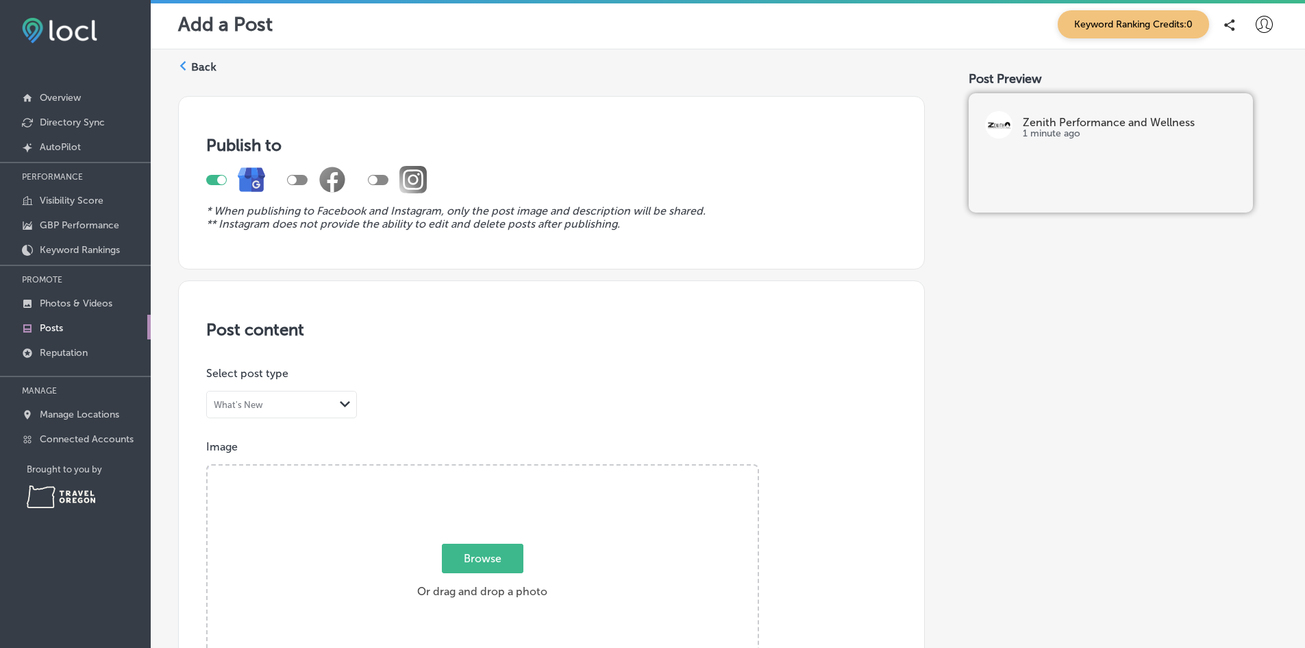
drag, startPoint x: 201, startPoint y: 68, endPoint x: 185, endPoint y: 66, distance: 16.6
click at [185, 66] on icon at bounding box center [183, 66] width 10 height 10
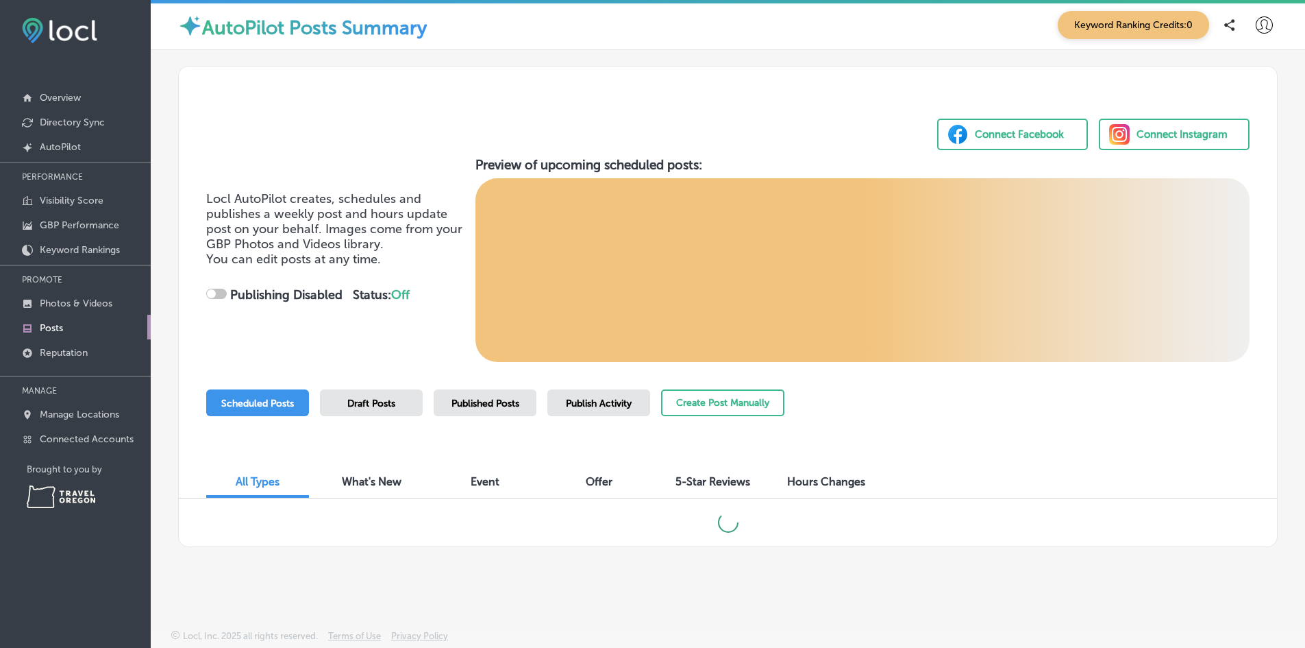
checkbox input "true"
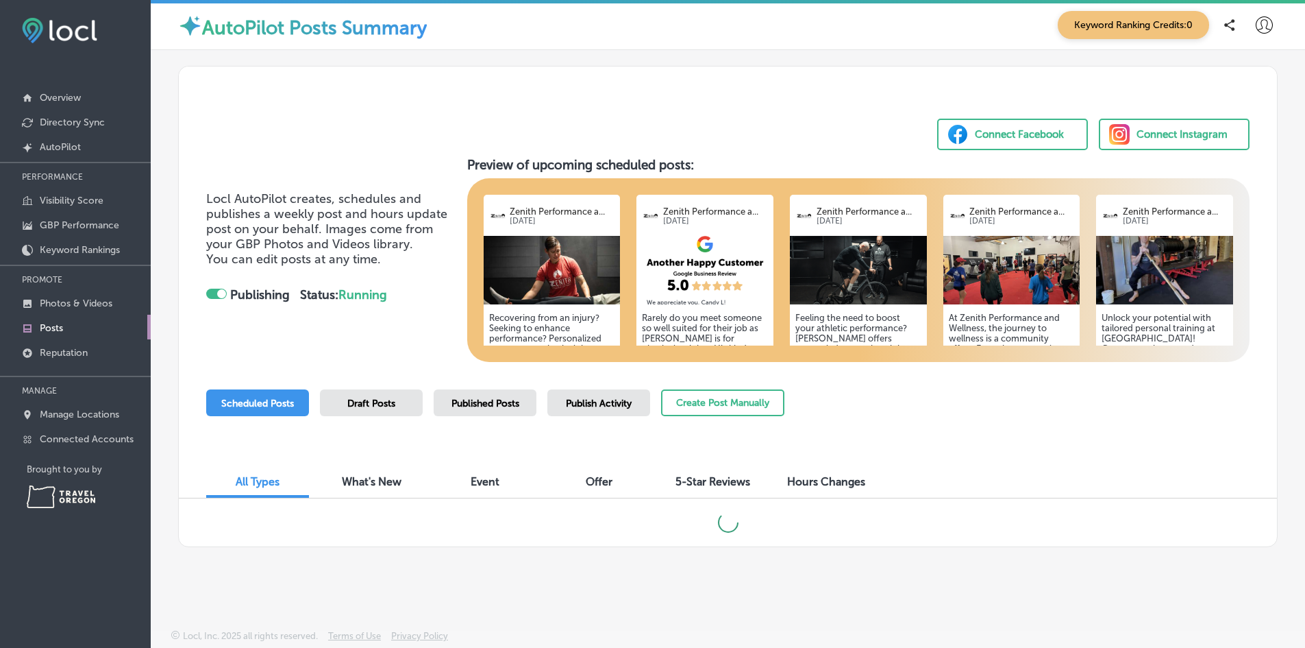
scroll to position [3, 0]
click at [490, 411] on div "Published Posts" at bounding box center [485, 403] width 103 height 27
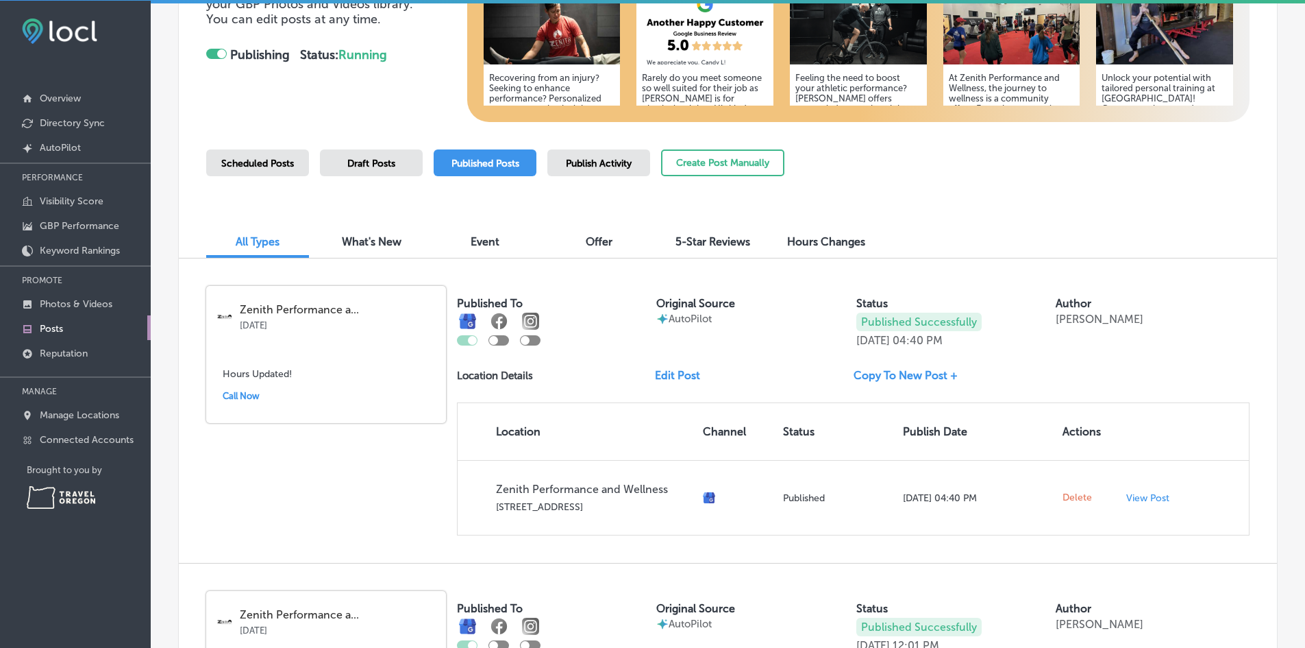
scroll to position [241, 0]
click at [370, 330] on p "[DATE]" at bounding box center [338, 323] width 197 height 14
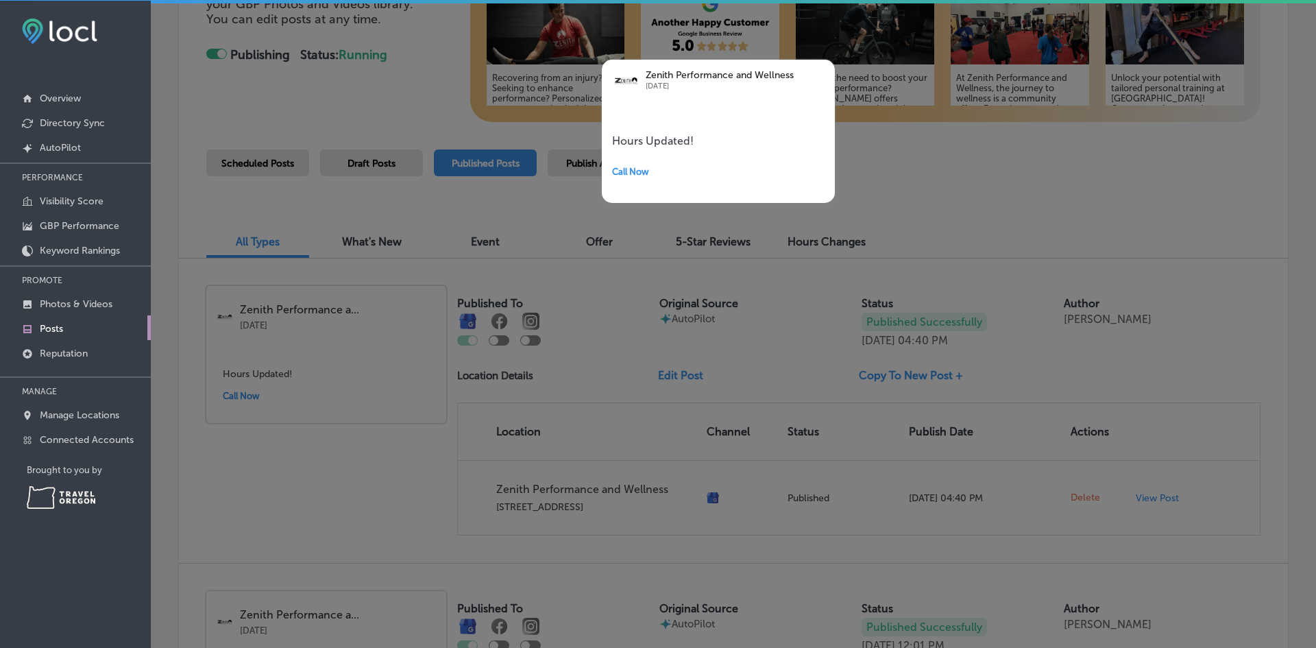
click at [373, 474] on div at bounding box center [658, 324] width 1316 height 648
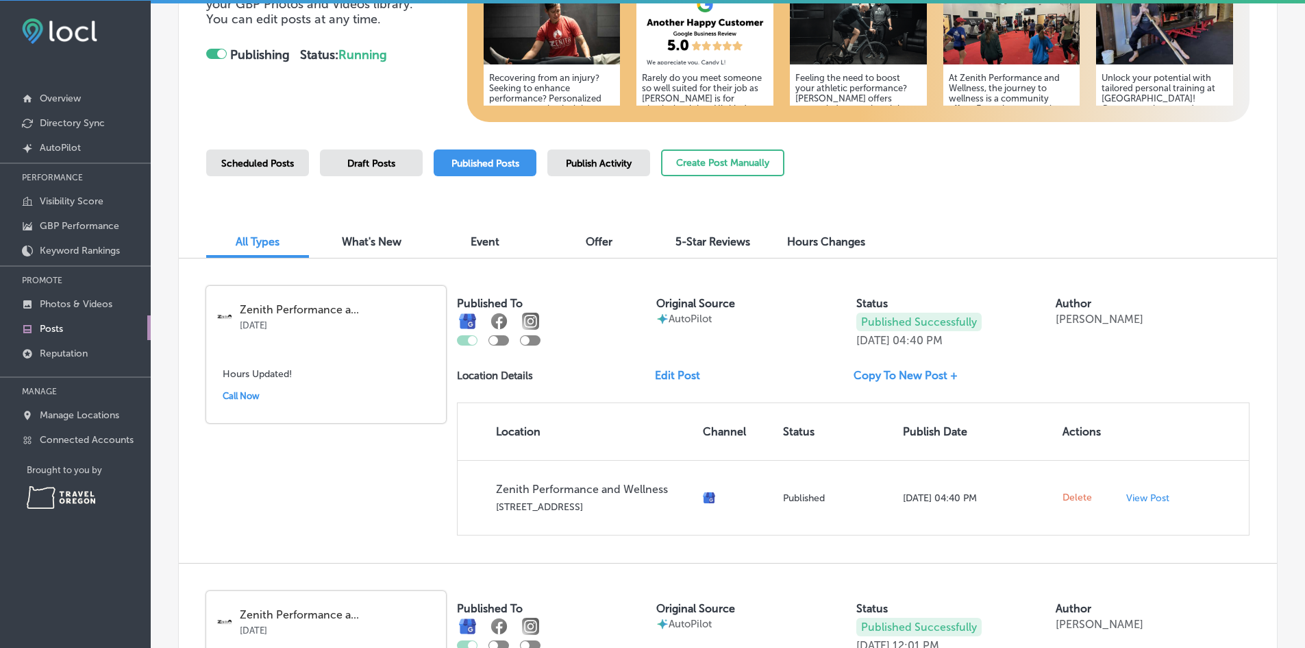
click at [674, 371] on link "Edit Post" at bounding box center [683, 375] width 56 height 13
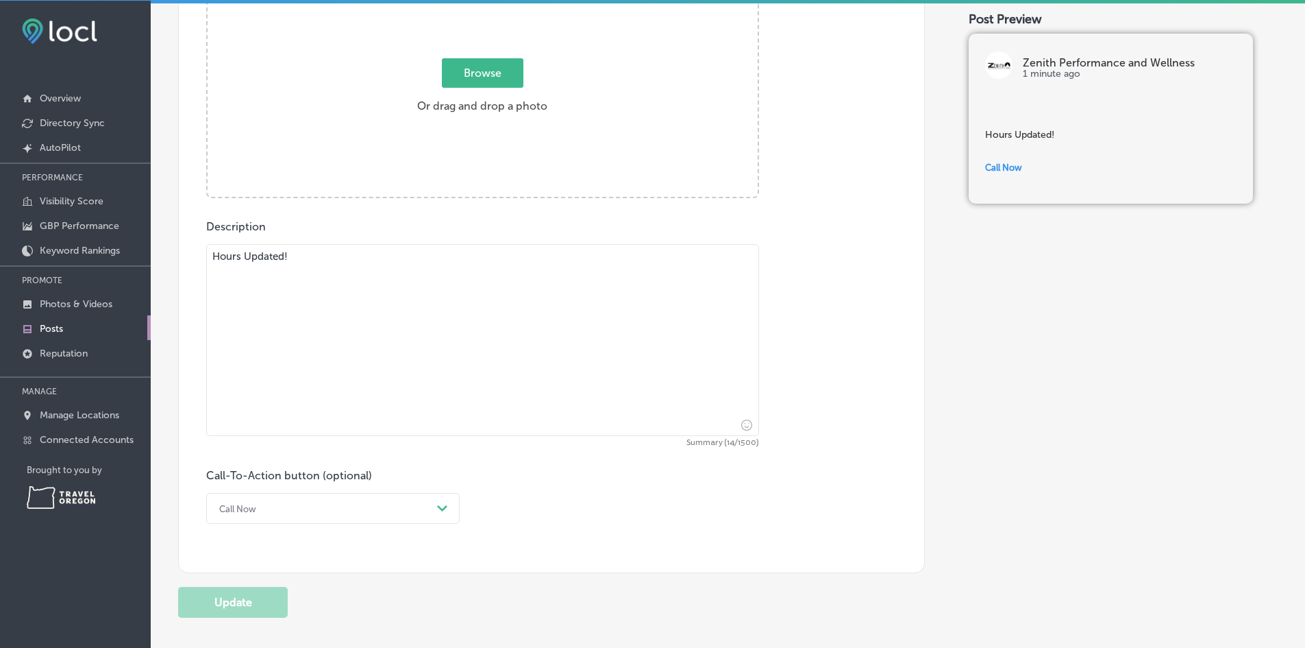
scroll to position [505, 0]
click at [352, 253] on textarea "Hours Updated!" at bounding box center [482, 341] width 553 height 192
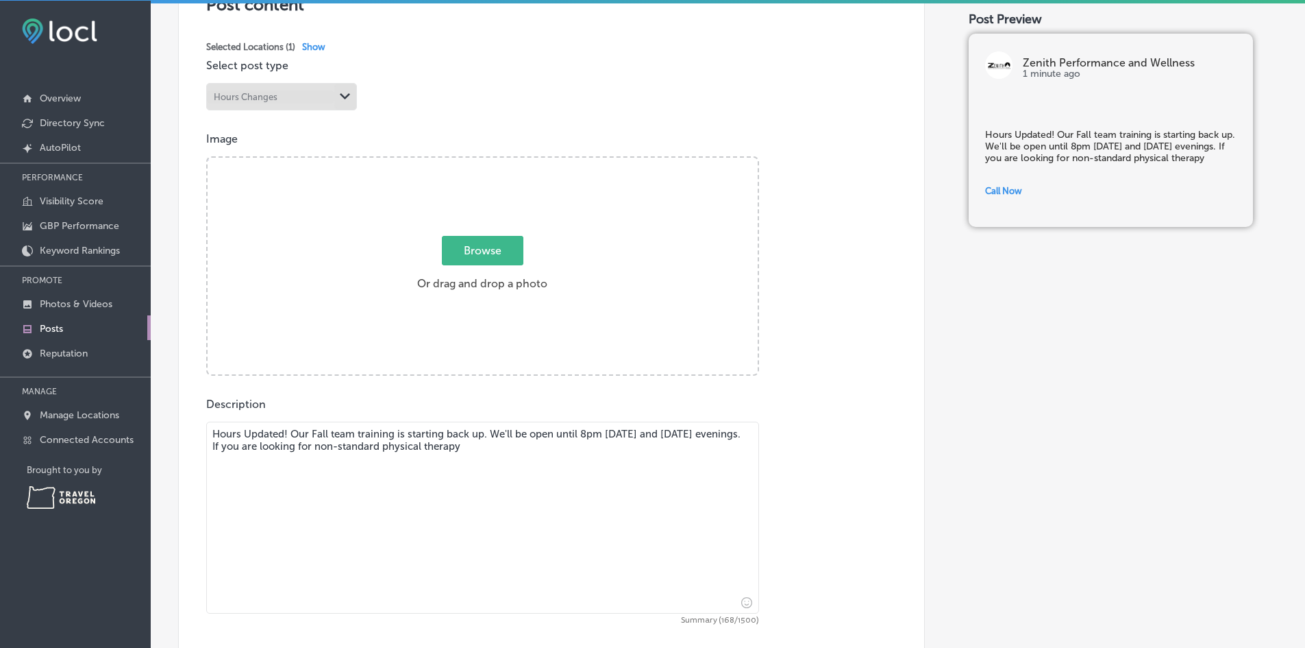
scroll to position [326, 0]
type textarea "Hours Updated! Our Fall team training is starting back up. We'll be open until …"
click at [508, 260] on span "Browse" at bounding box center [483, 252] width 82 height 29
click at [508, 164] on input "Browse Or drag and drop a photo" at bounding box center [483, 162] width 550 height 4
type input "C:\fakepath\Vertical black white background.png"
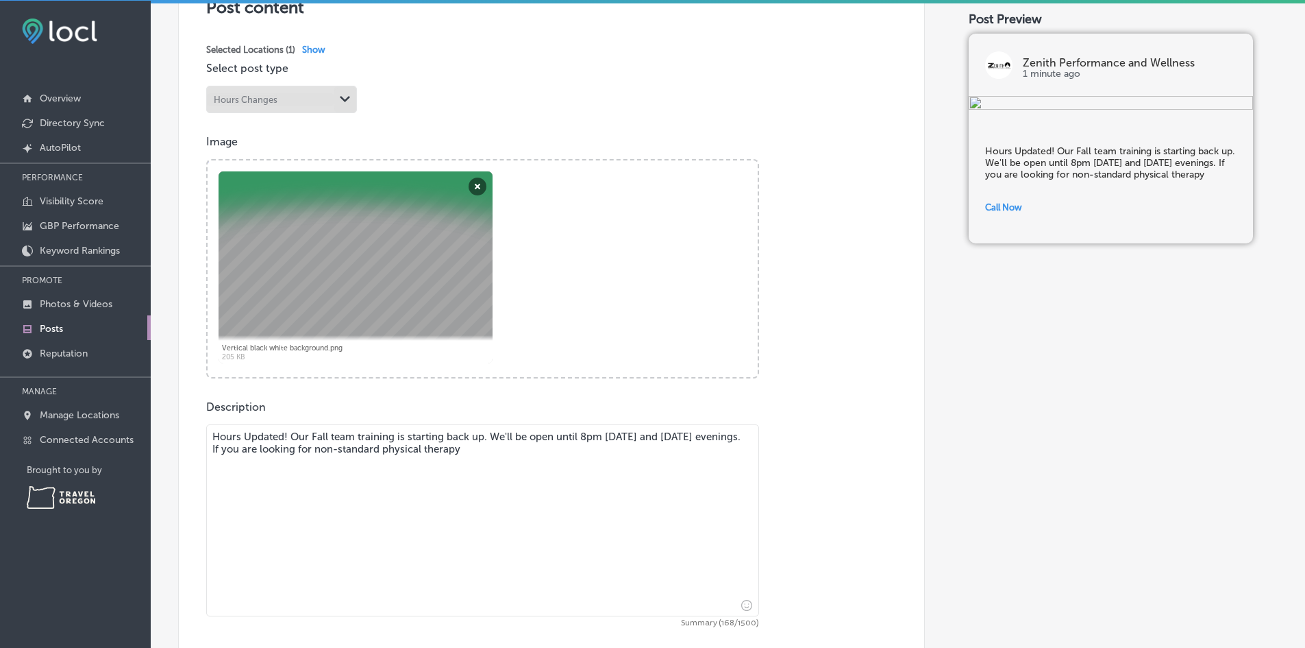
click at [530, 456] on textarea "Hours Updated! Our Fall team training is starting back up. We'll be open until …" at bounding box center [482, 520] width 553 height 192
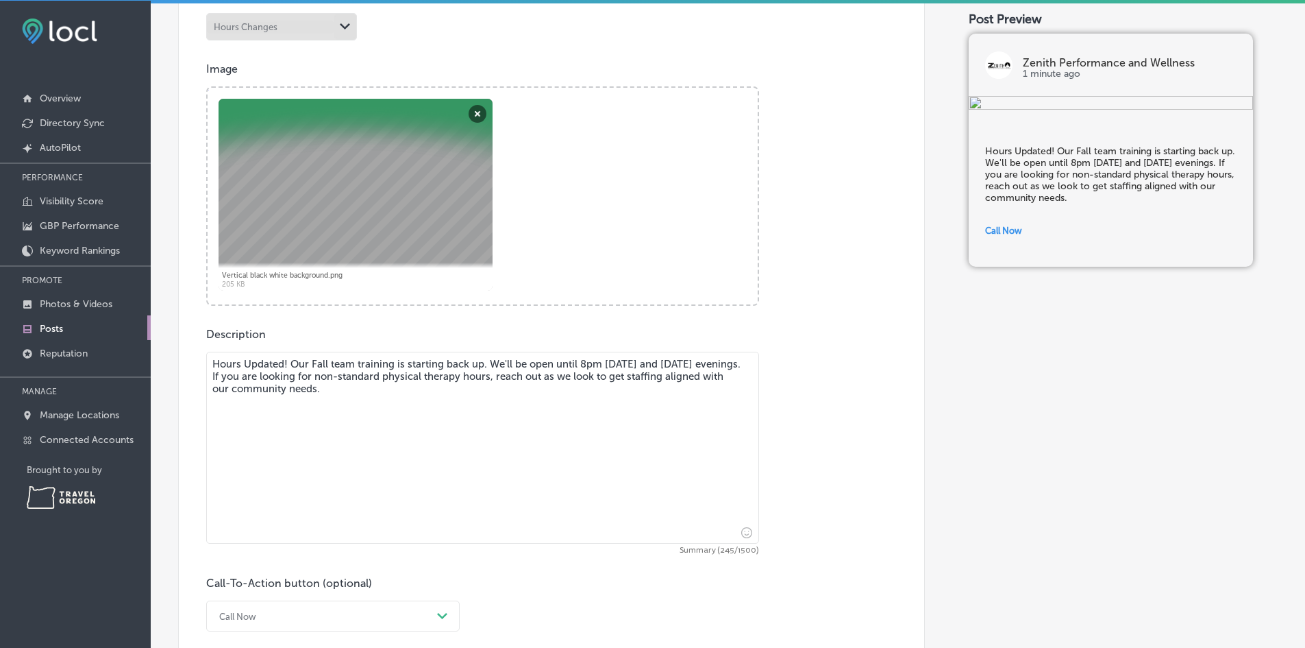
scroll to position [400, 0]
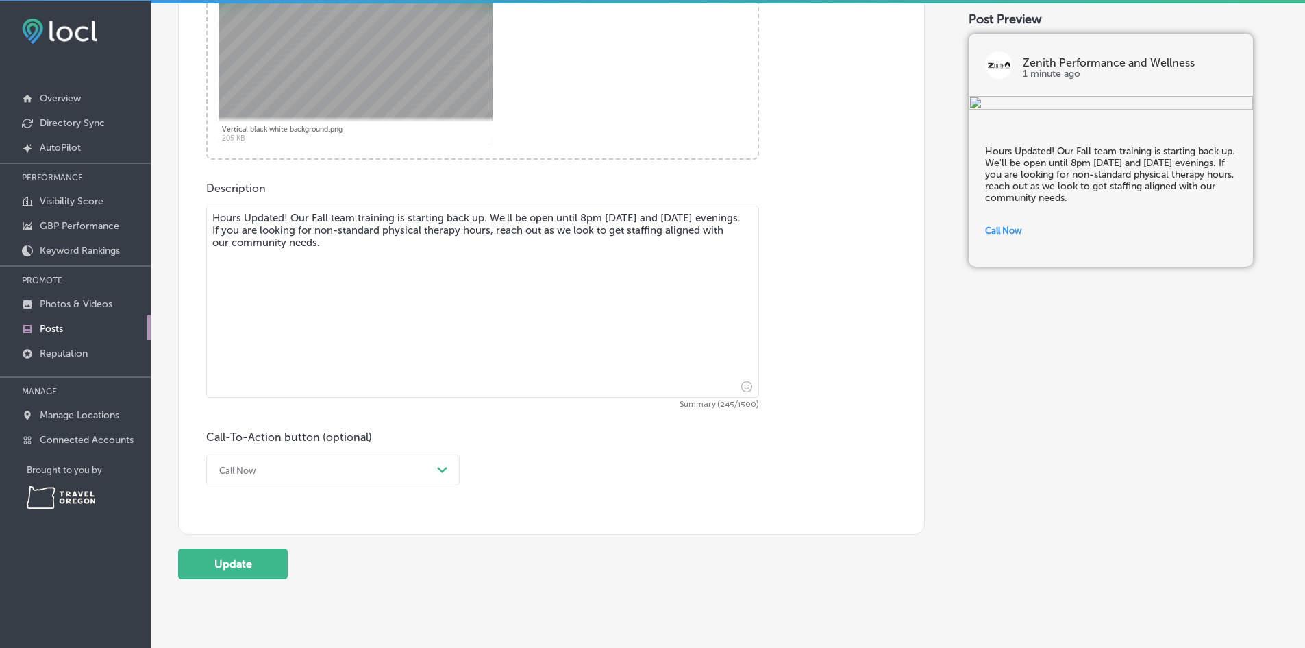
type textarea "Hours Updated! Our Fall team training is starting back up. We'll be open until …"
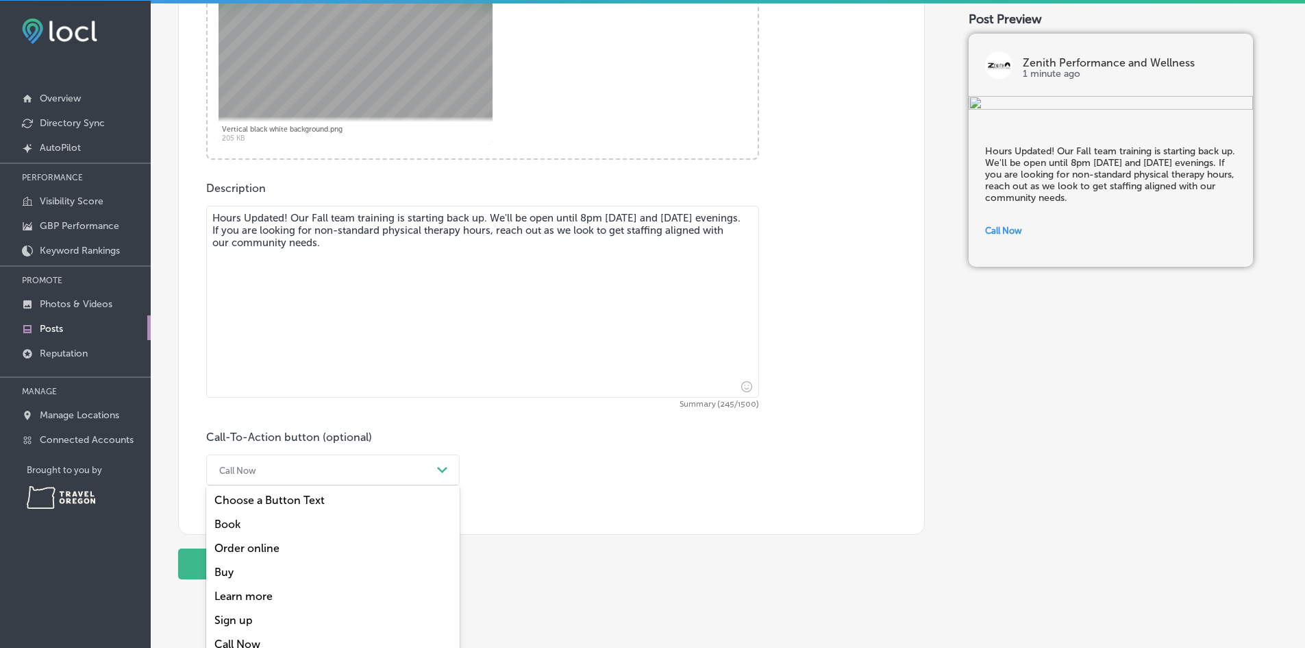
click at [427, 469] on div "option Call Now focused, 7 of 7. 7 results available. Use Up and Down to choose…" at bounding box center [333, 469] width 254 height 31
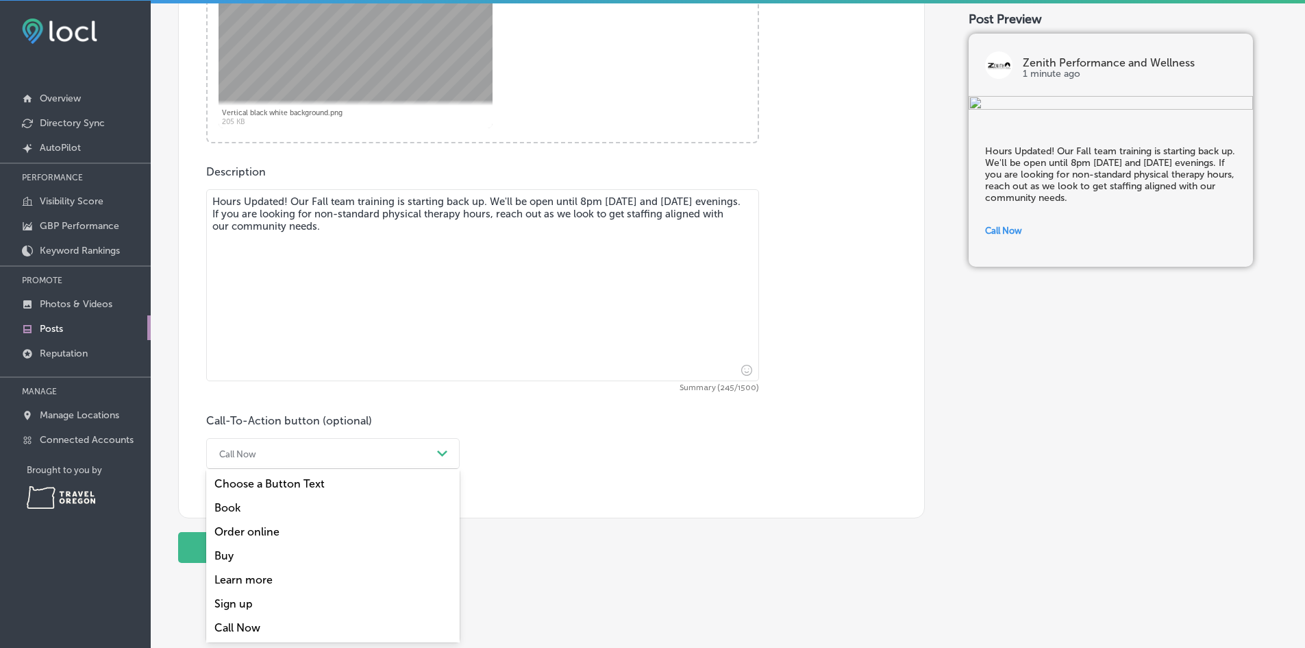
click at [584, 480] on div "Post content Select location(s) This field is uneditable once its been posted t…" at bounding box center [551, 120] width 747 height 795
